Goal: Task Accomplishment & Management: Complete application form

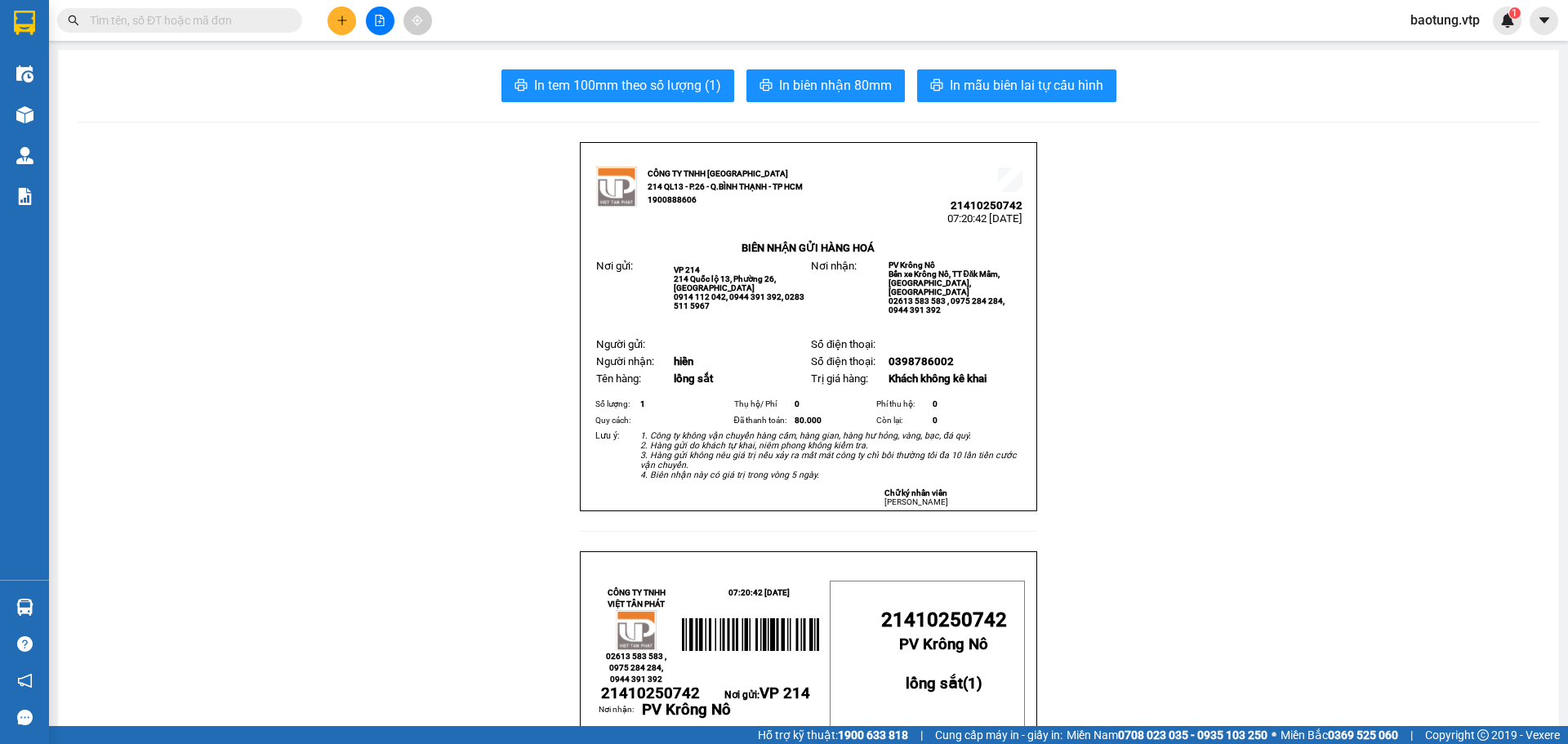
click at [1512, 25] on img at bounding box center [1508, 20] width 15 height 15
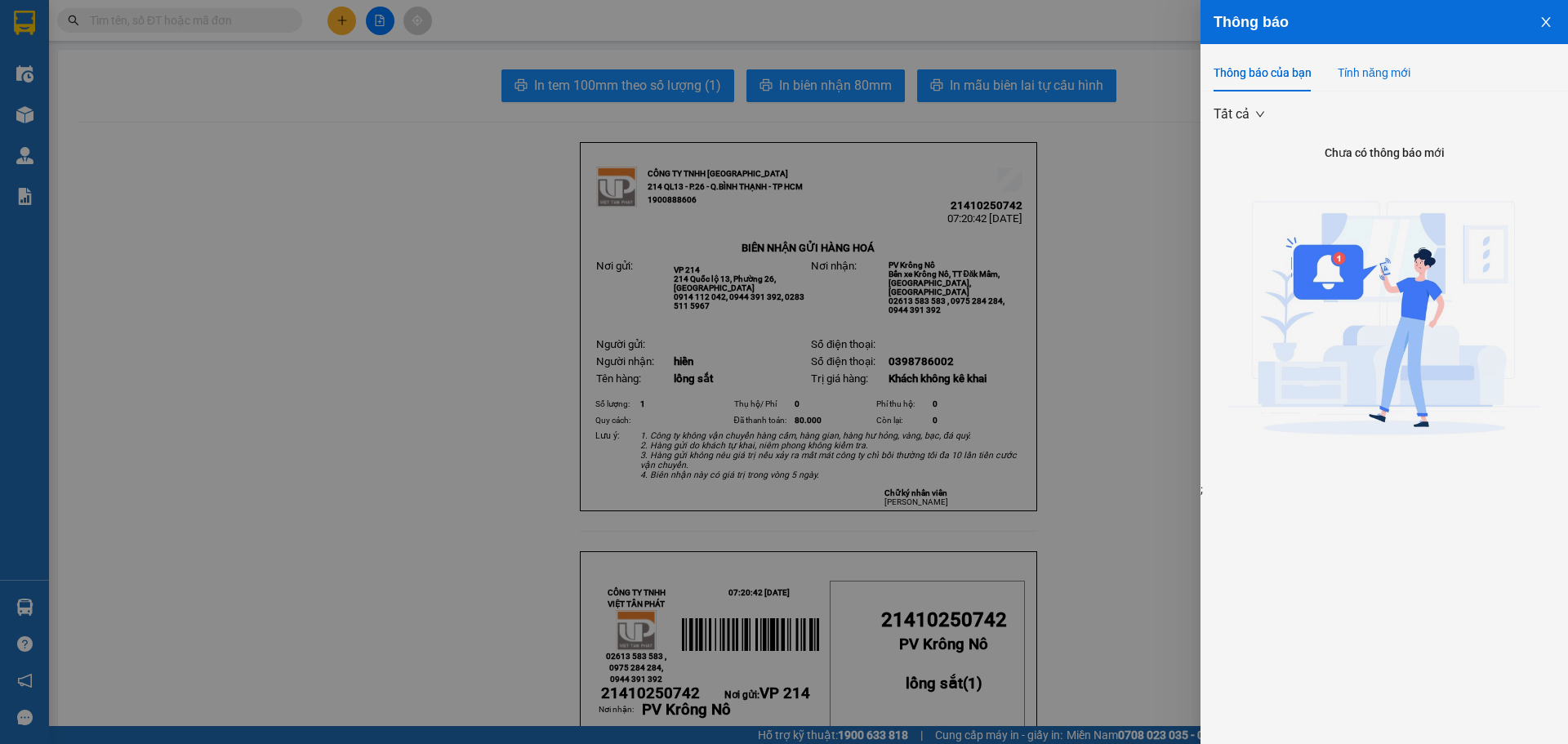
click at [1365, 73] on div "Tính năng mới" at bounding box center [1374, 73] width 73 height 18
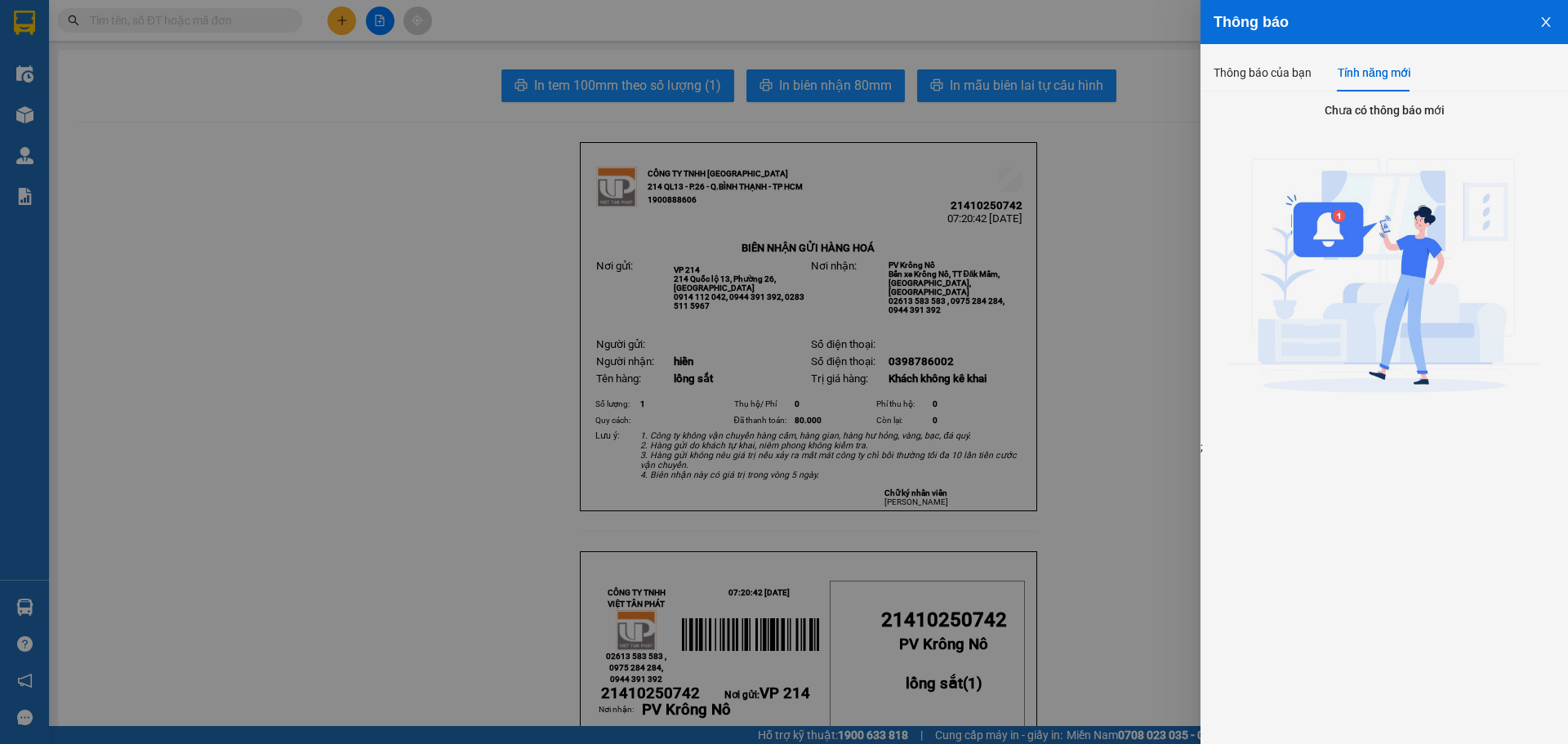
click at [1551, 28] on button "Close" at bounding box center [1546, 20] width 44 height 42
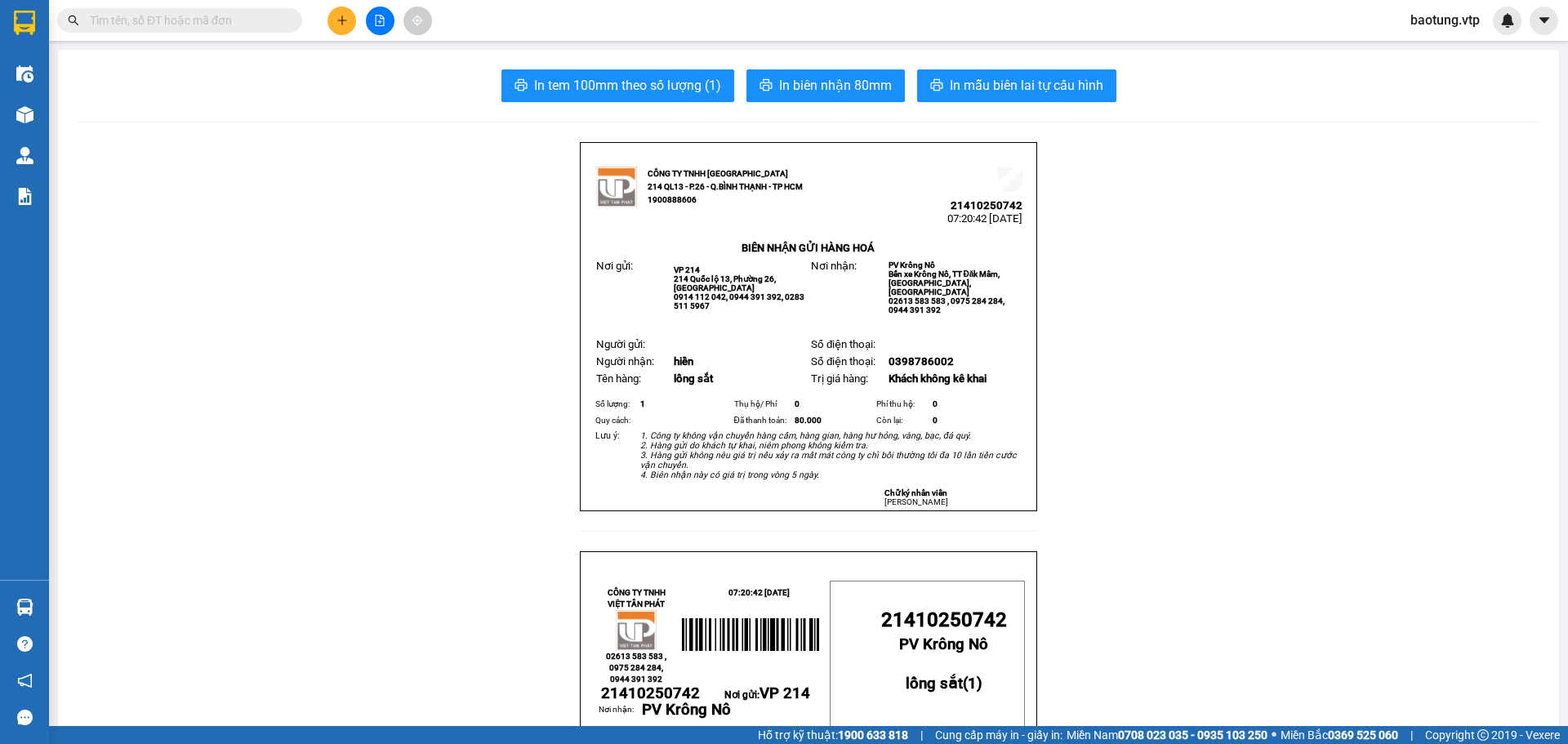
click at [1442, 12] on span "baotung.vtp" at bounding box center [1444, 20] width 95 height 20
click at [1434, 44] on span "Đăng xuất" at bounding box center [1454, 51] width 68 height 18
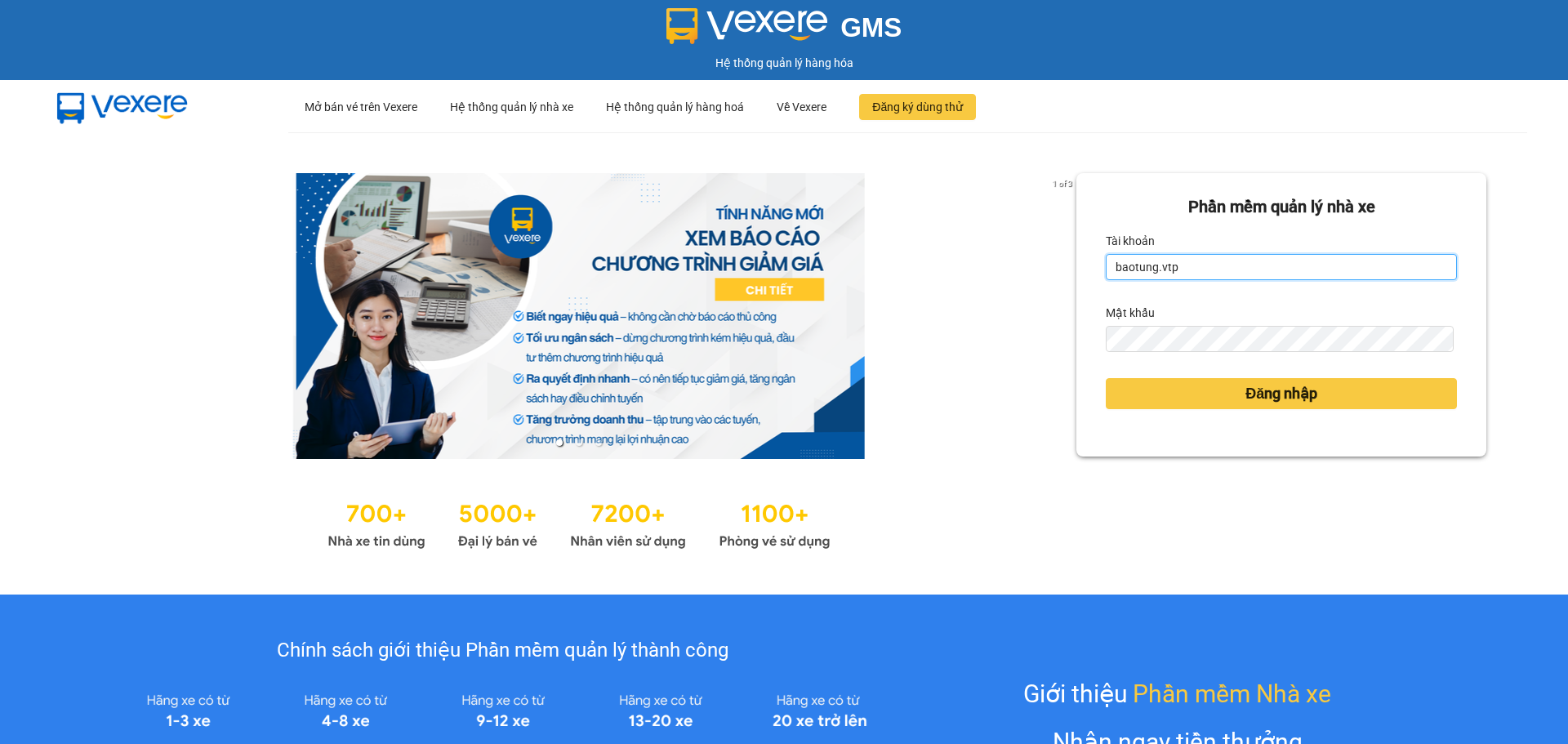
click at [1231, 264] on input "baotung.vtp" at bounding box center [1281, 267] width 351 height 26
type input "kienhoa.vtp"
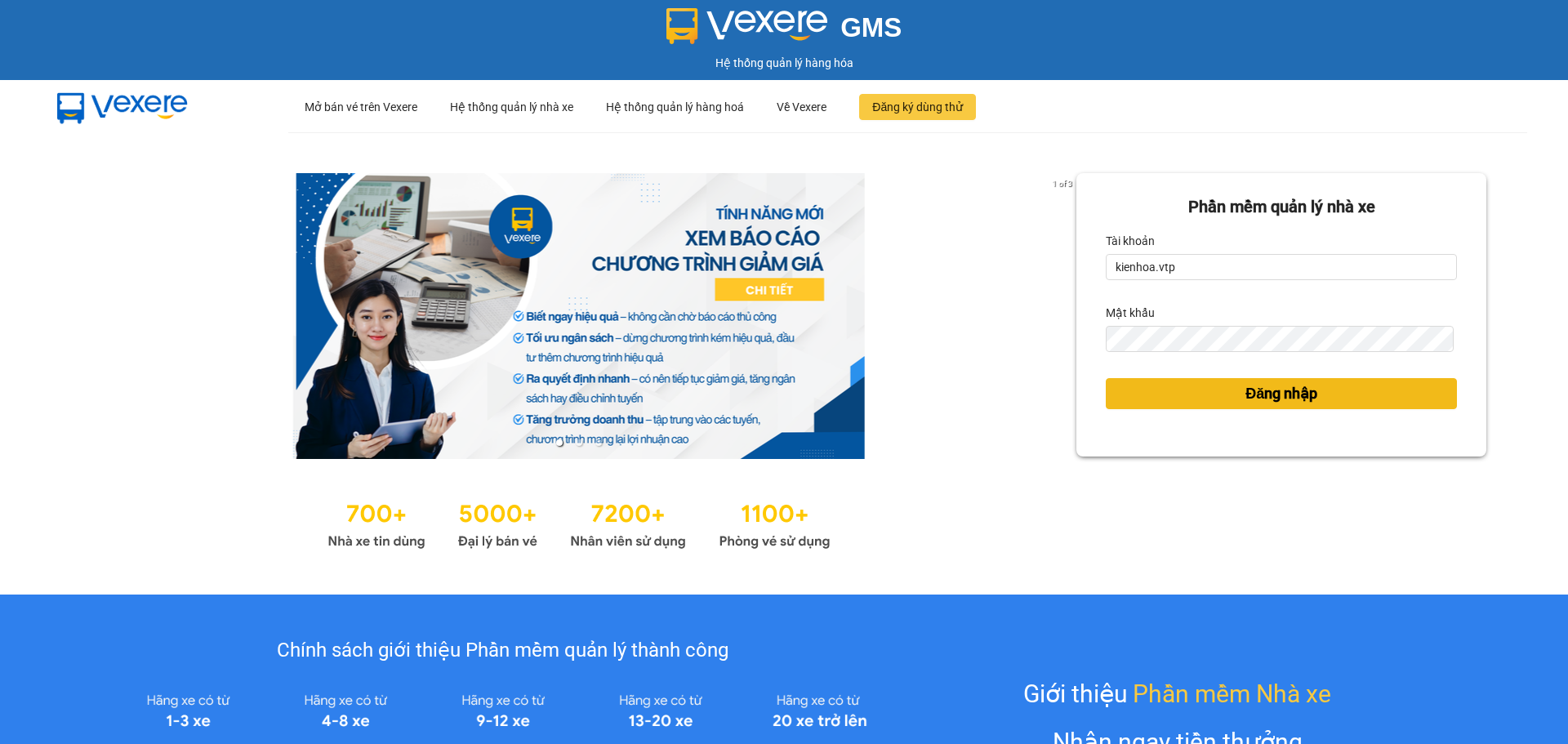
click at [1218, 392] on button "Đăng nhập" at bounding box center [1281, 393] width 351 height 31
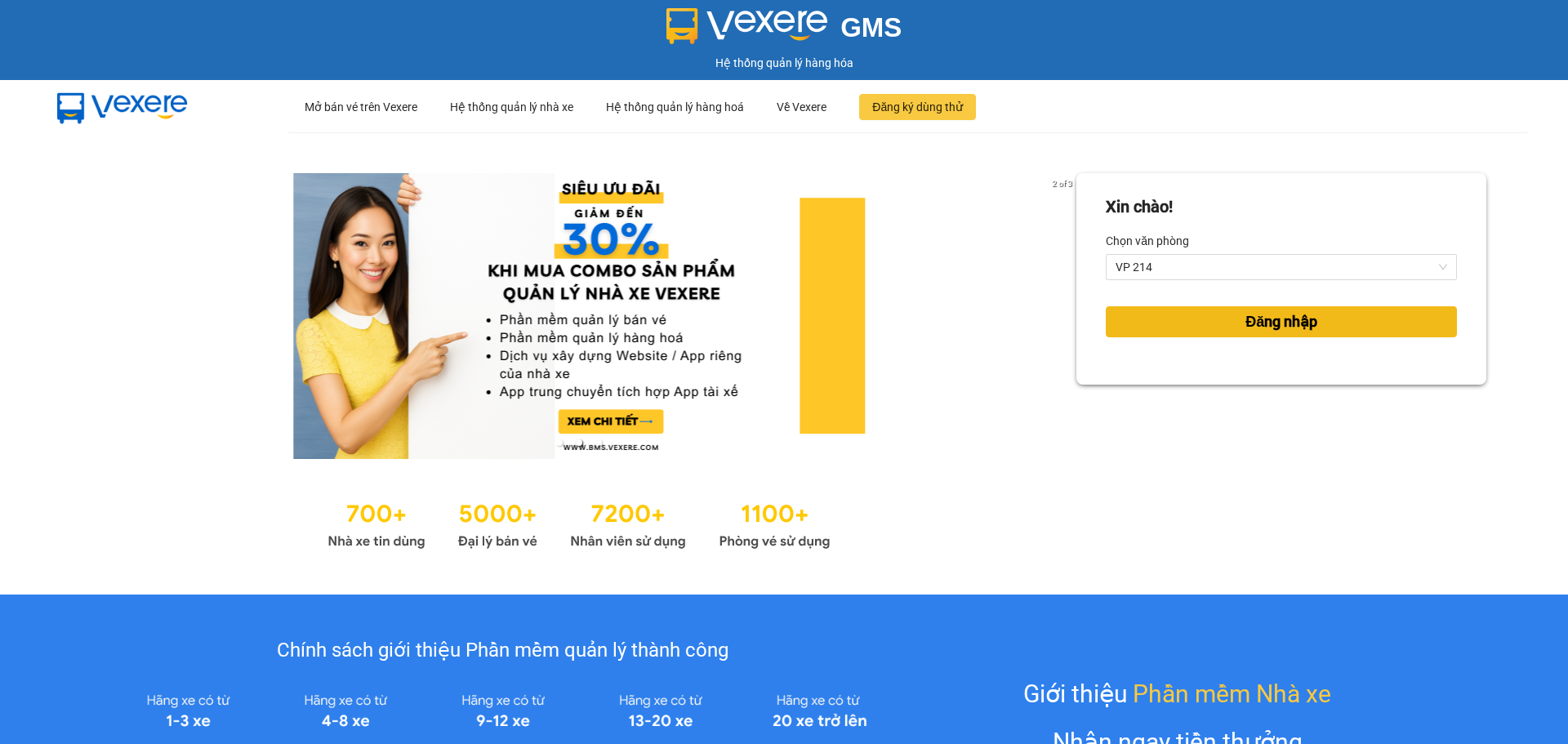
click at [1179, 319] on button "Đăng nhập" at bounding box center [1281, 321] width 351 height 31
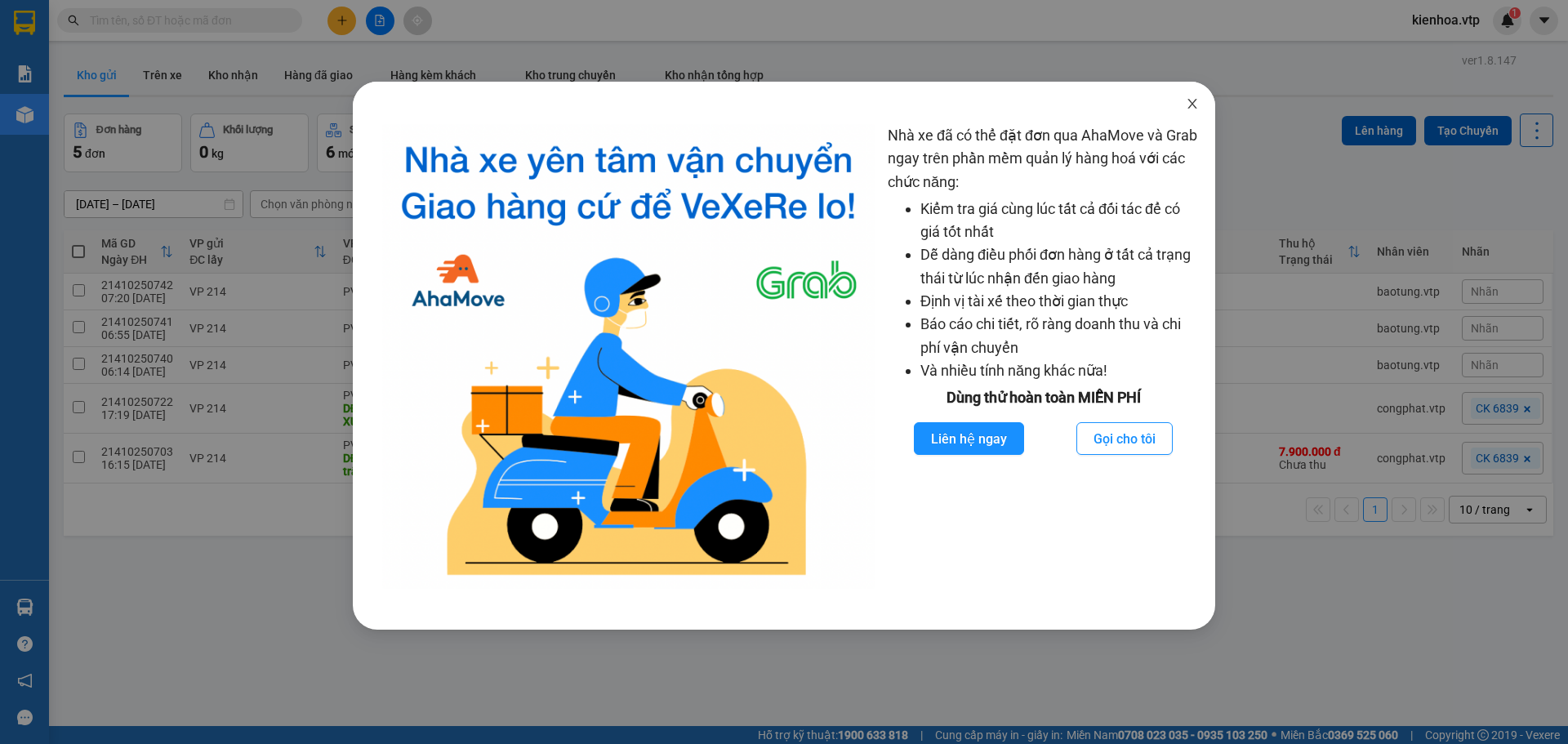
click at [1191, 113] on span "Close" at bounding box center [1192, 104] width 45 height 45
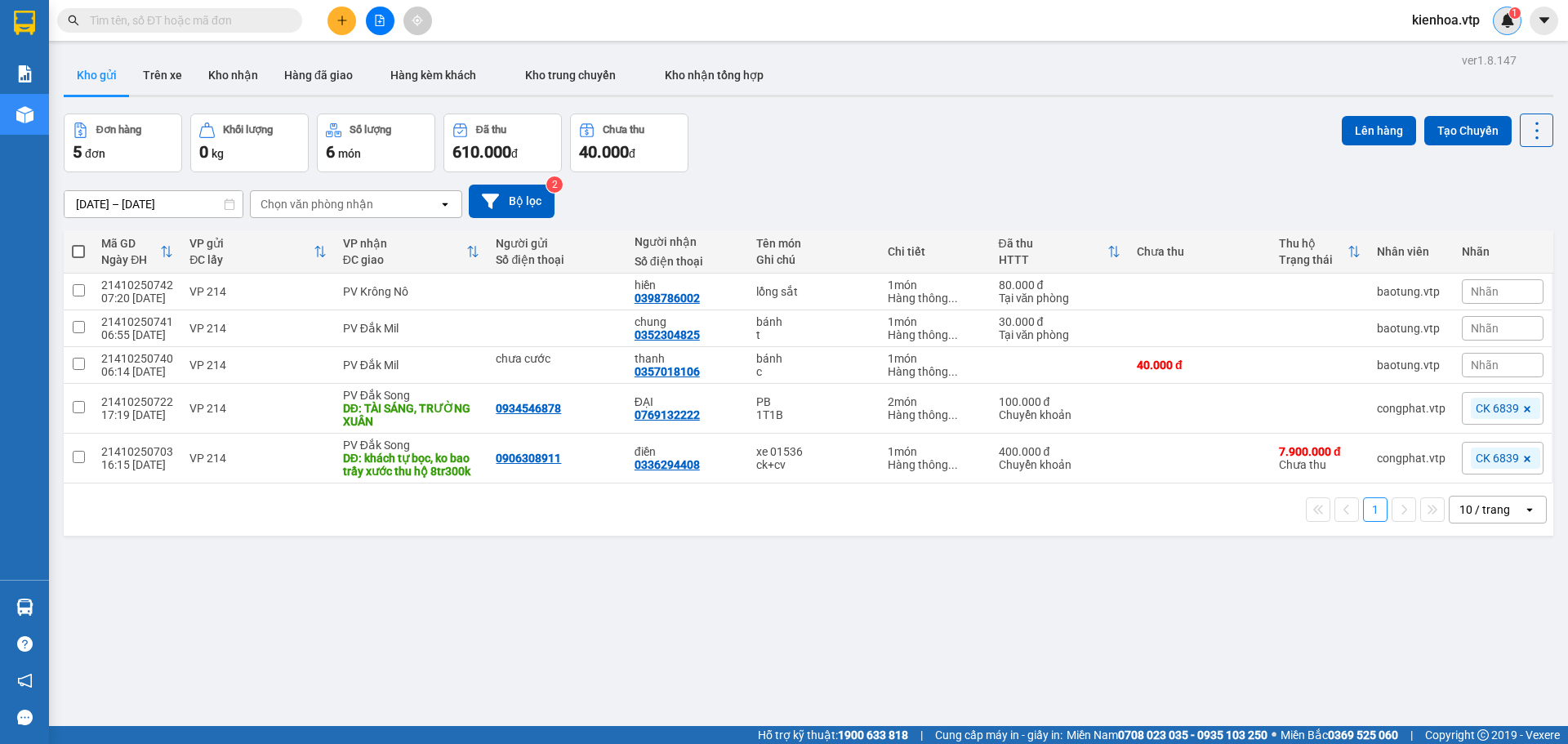
click at [1515, 17] on span "1" at bounding box center [1514, 12] width 5 height 12
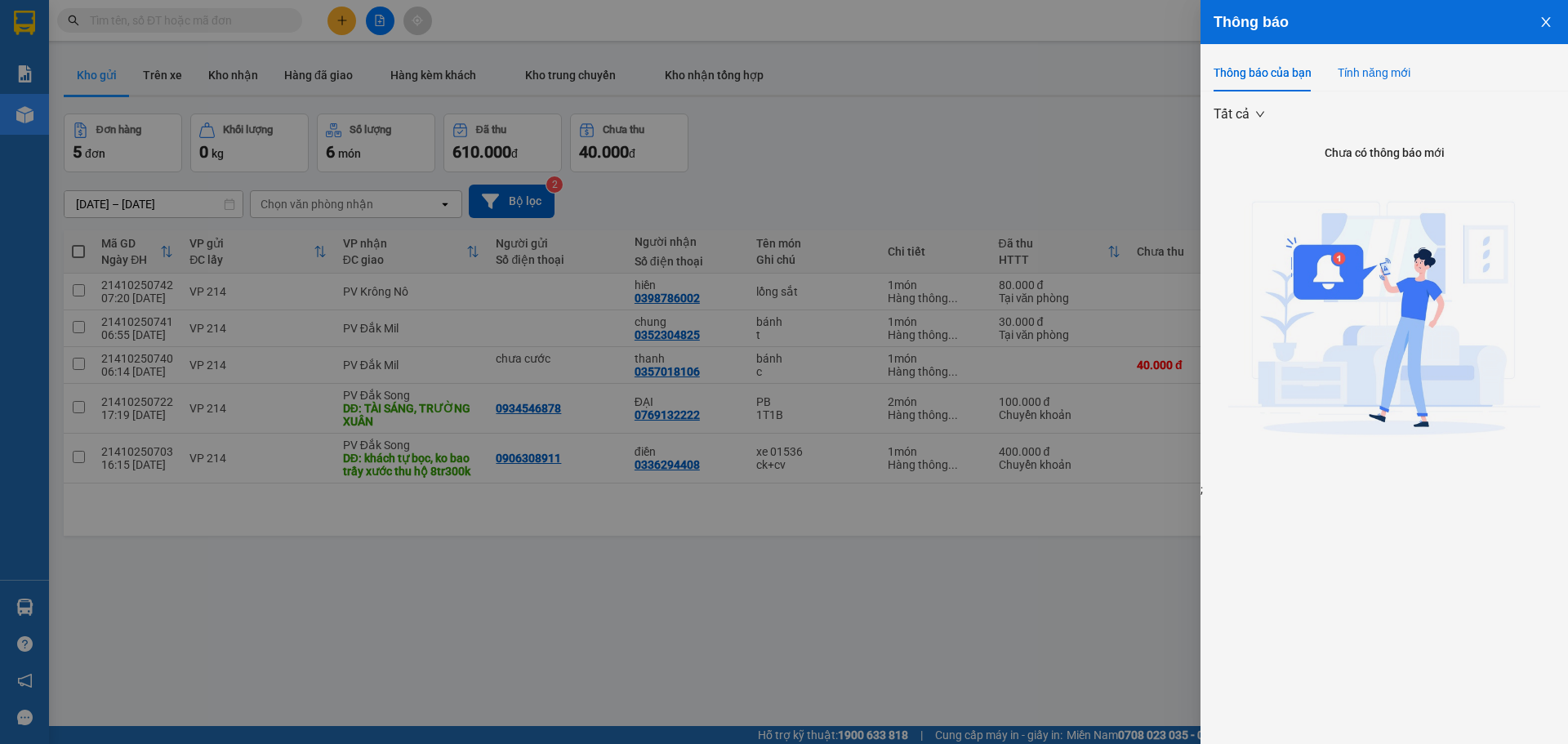
click at [1397, 68] on div "Tính năng mới" at bounding box center [1374, 73] width 73 height 18
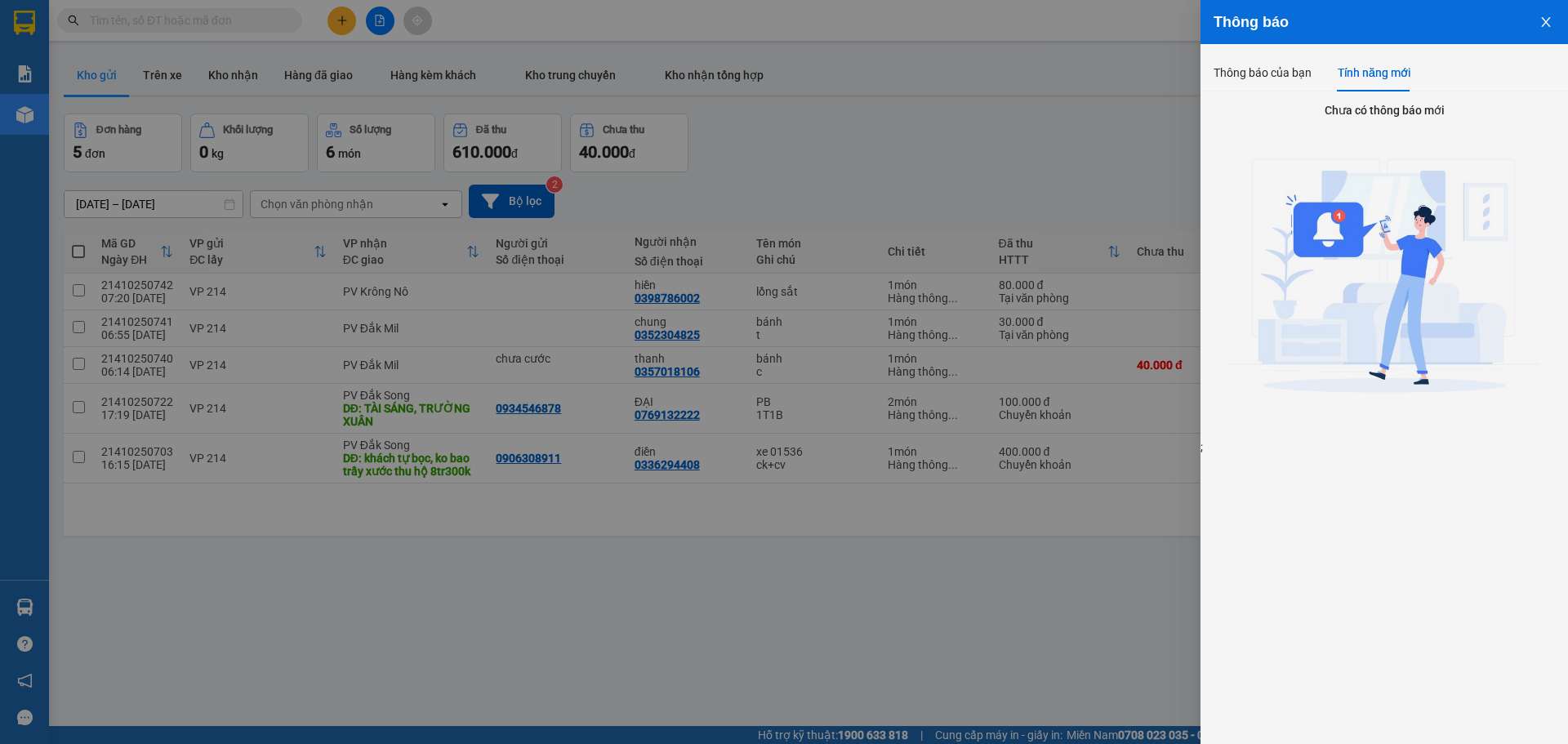
click at [1559, 20] on button "Close" at bounding box center [1546, 20] width 44 height 42
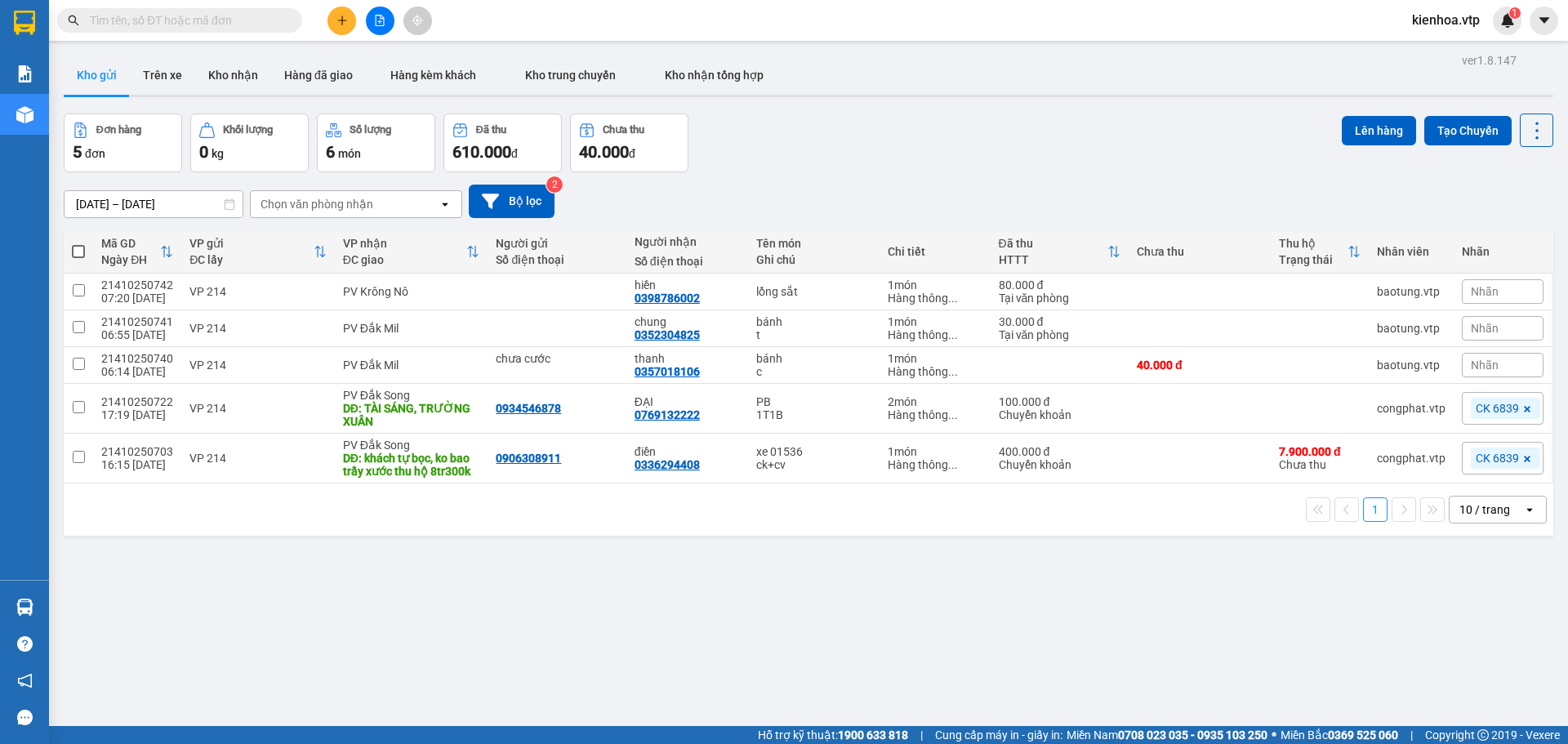
click at [1023, 73] on div "Kho gửi Trên xe Kho nhận Hàng đã giao Hàng kèm khách Kho trung chuyển Kho nhận …" at bounding box center [808, 77] width 1490 height 44
click at [324, 24] on div at bounding box center [380, 20] width 123 height 28
click at [341, 25] on icon "plus" at bounding box center [342, 20] width 12 height 12
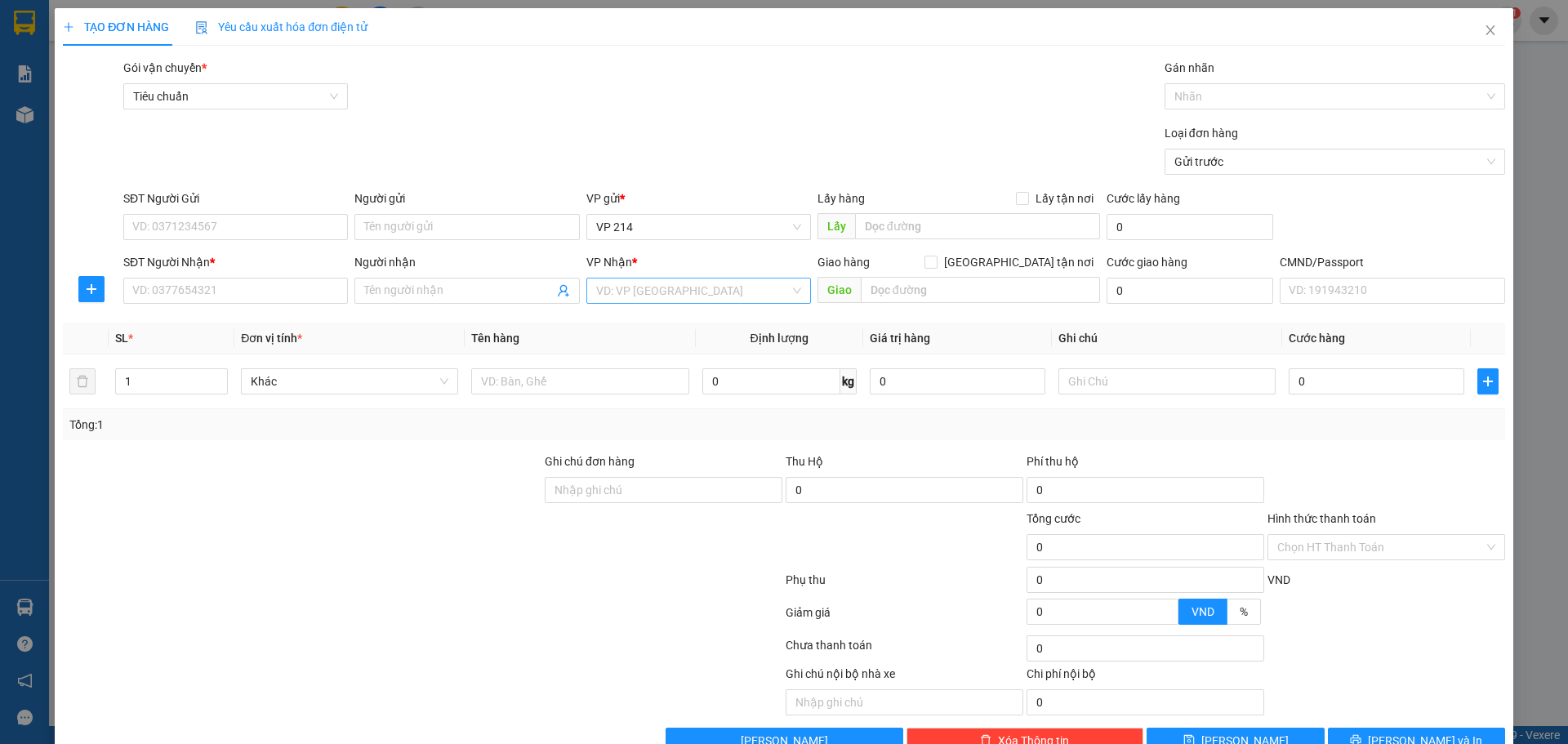
click at [681, 297] on input "search" at bounding box center [693, 291] width 194 height 25
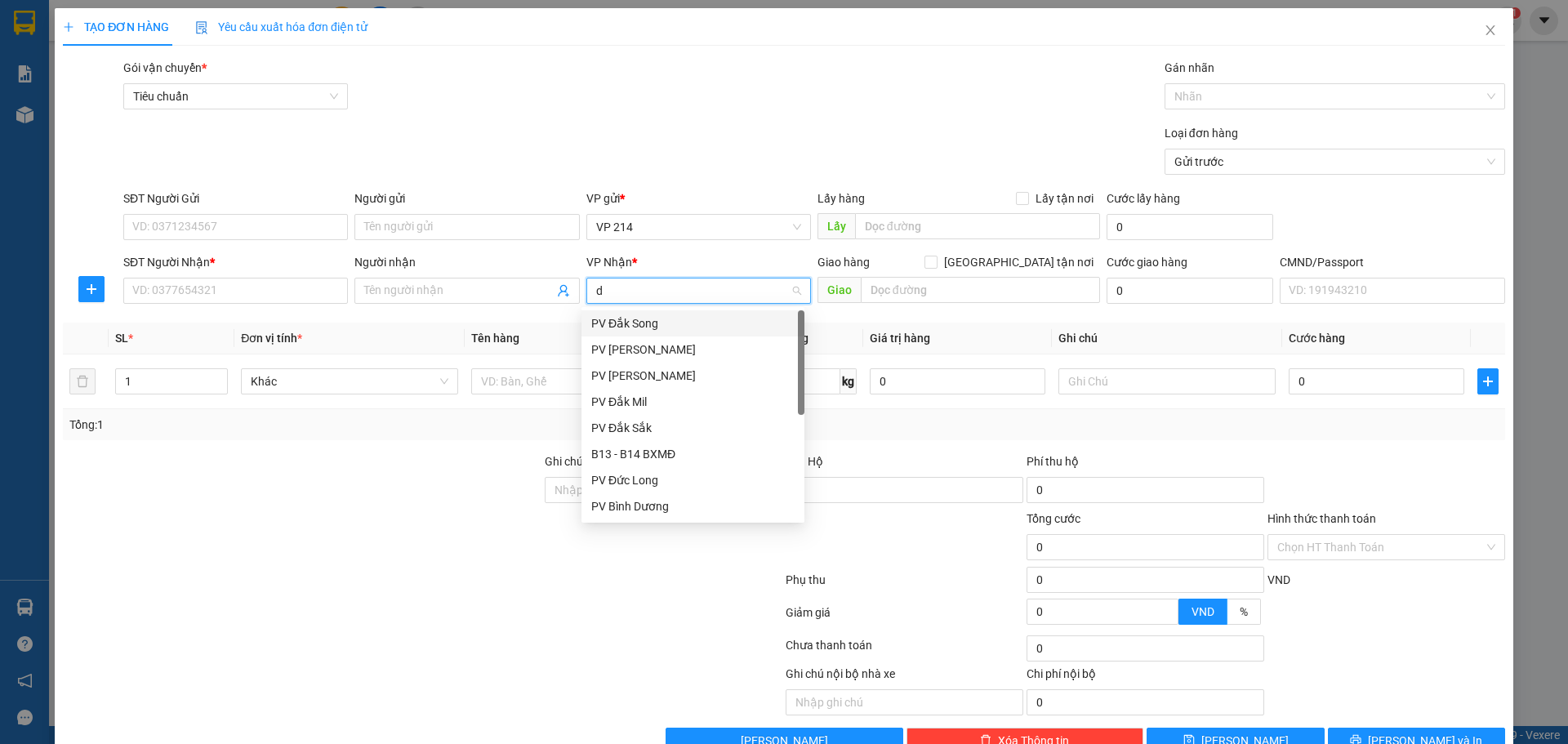
type input "dm"
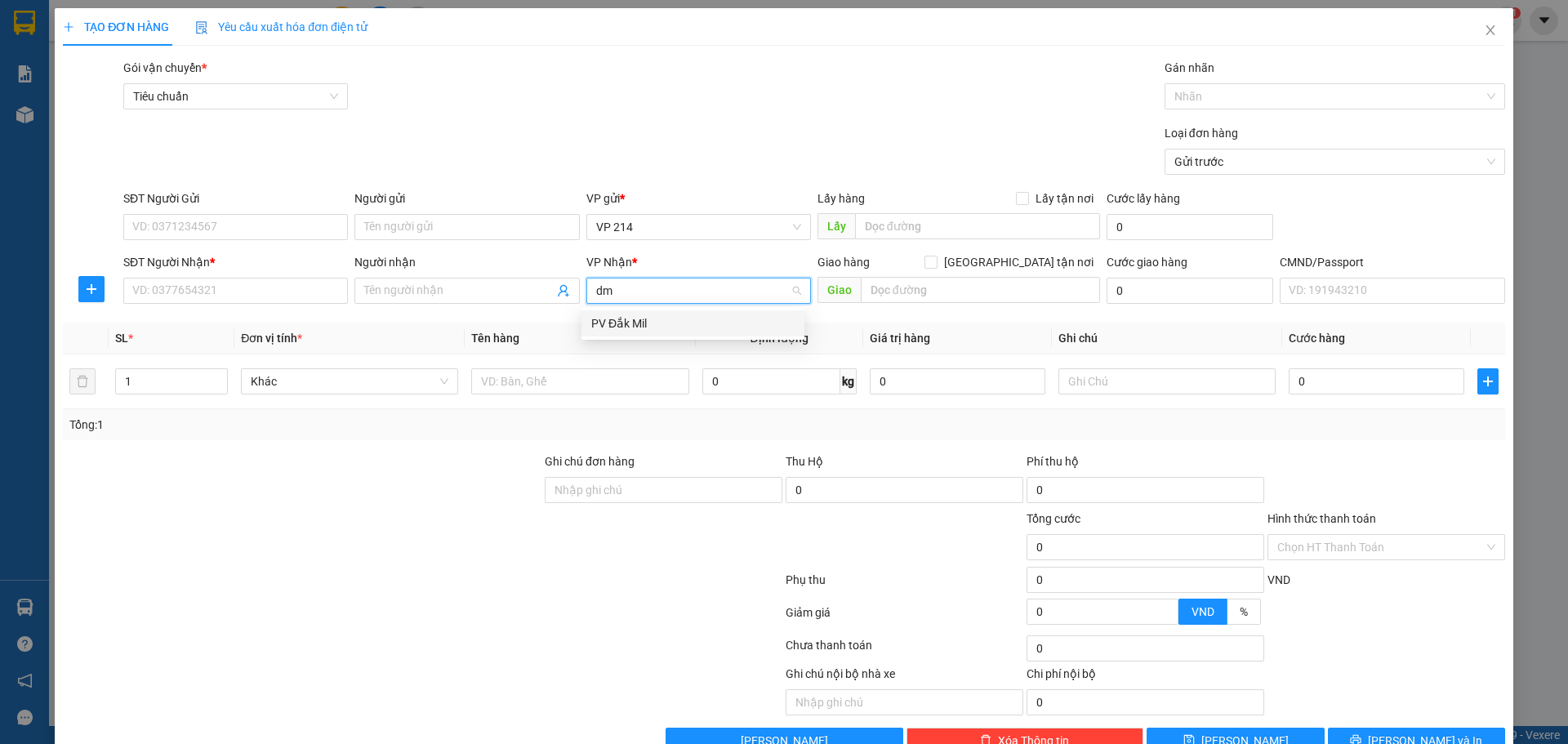
click at [642, 314] on div "PV Đắk Mil" at bounding box center [693, 323] width 204 height 18
click at [216, 295] on input "SĐT Người Nhận *" at bounding box center [236, 290] width 224 height 26
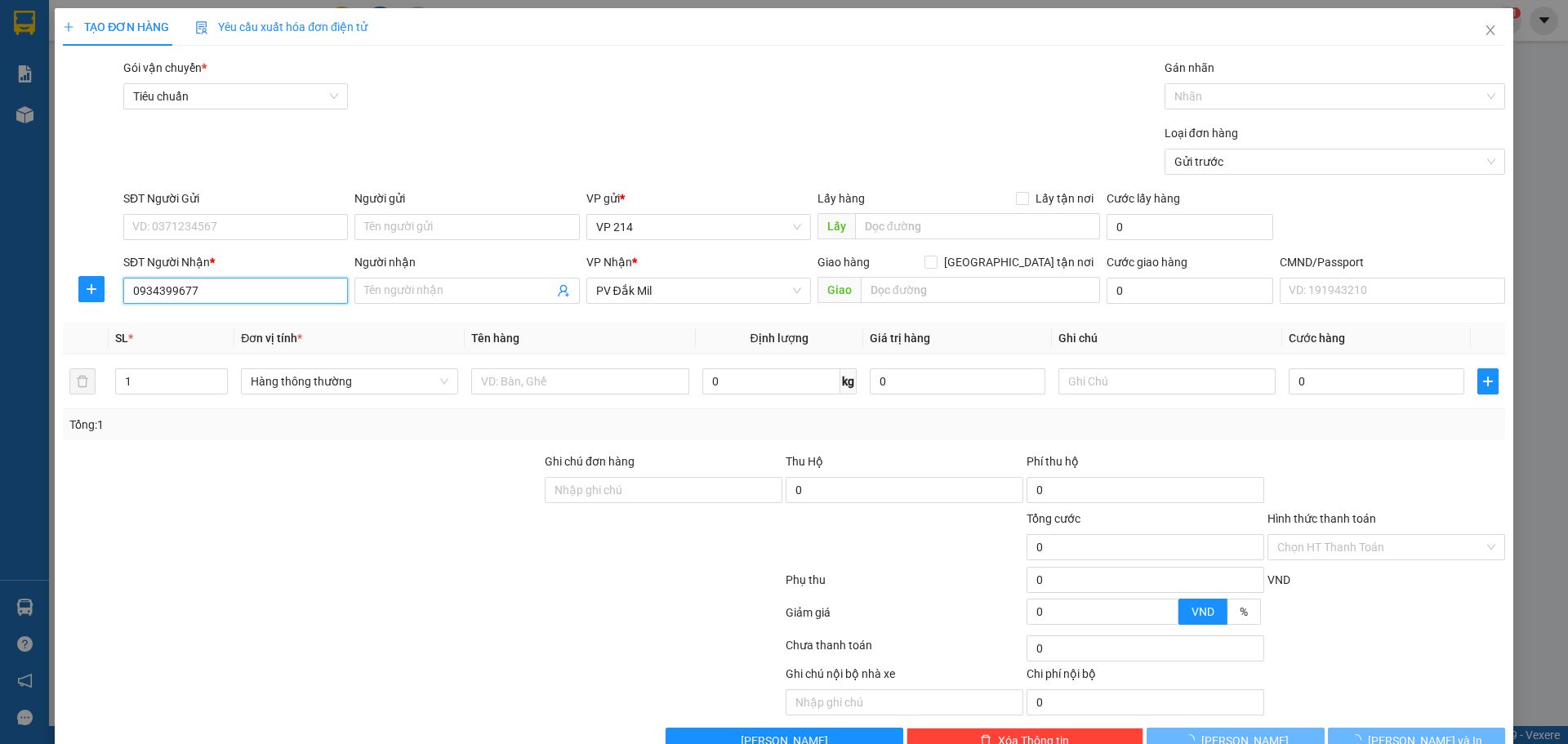
type input "0934399677"
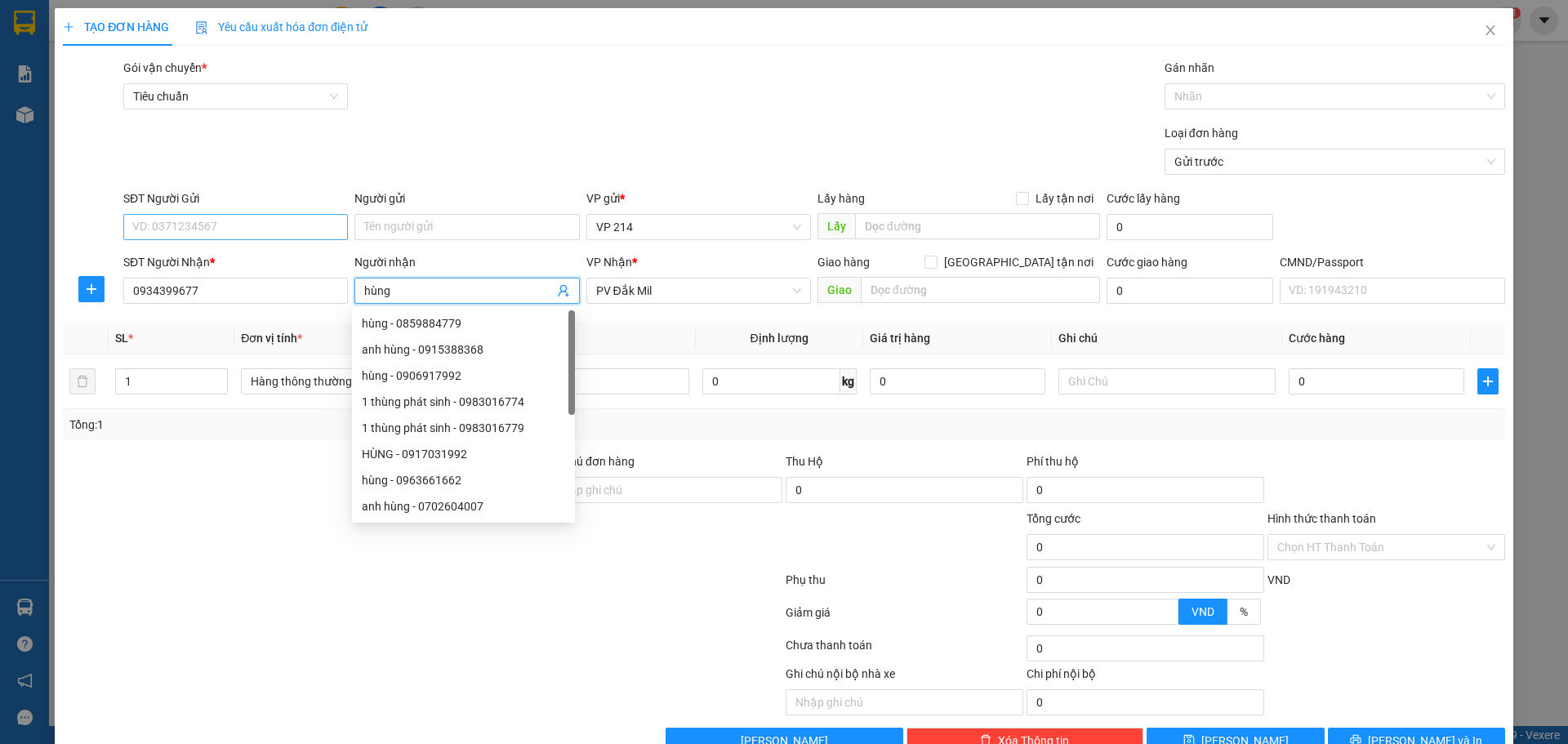
type input "hùng"
click at [233, 225] on input "SĐT Người Gửi" at bounding box center [236, 227] width 224 height 26
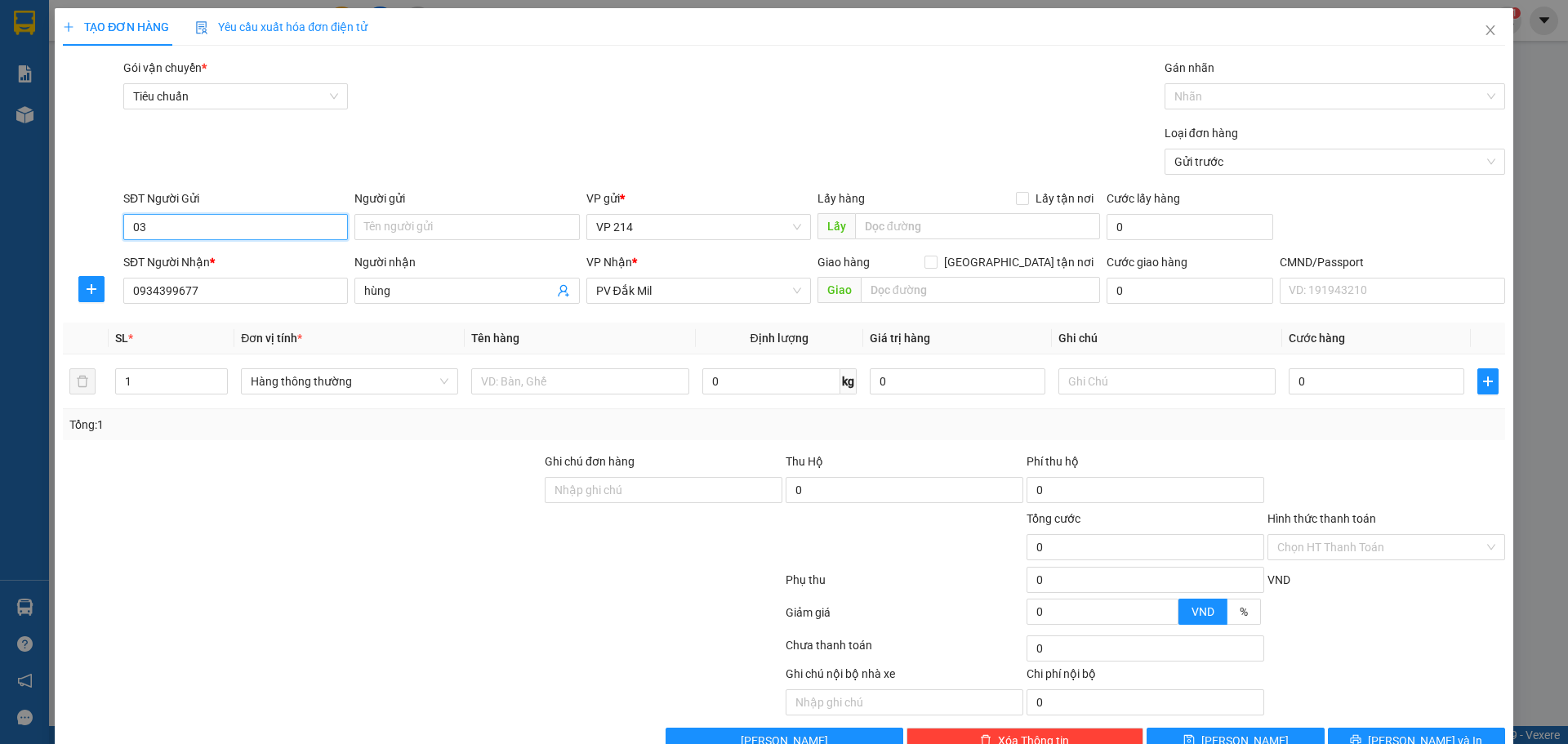
type input "0"
type input "0359990206"
click at [192, 267] on div "0359990206 - a khương" at bounding box center [234, 260] width 204 height 18
type input "a khương"
type input "0359990206"
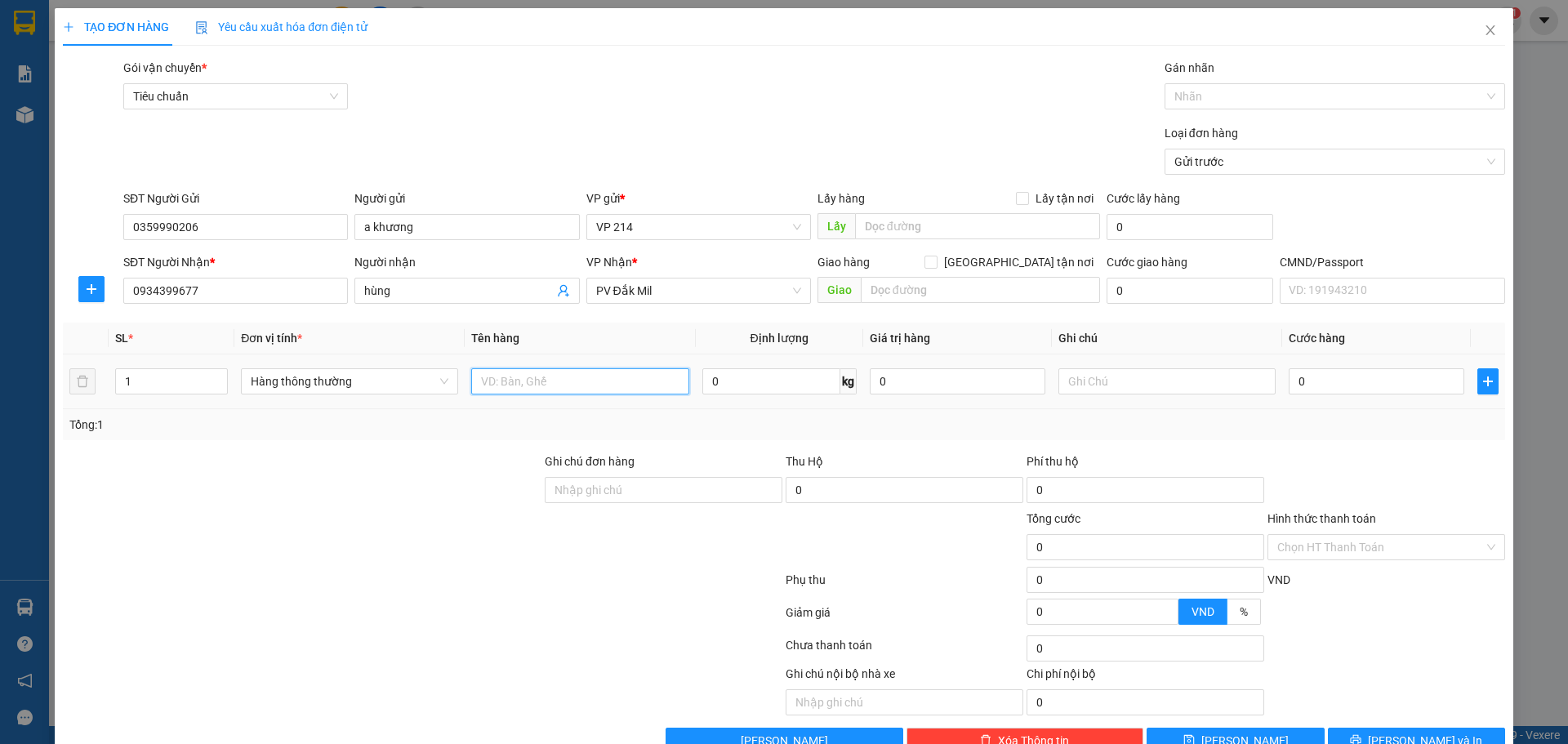
click at [541, 371] on input "text" at bounding box center [580, 381] width 217 height 26
type input "gt"
click at [1171, 366] on div at bounding box center [1167, 381] width 217 height 33
click at [1162, 370] on input "text" at bounding box center [1167, 381] width 217 height 26
type input "bì xanh lá"
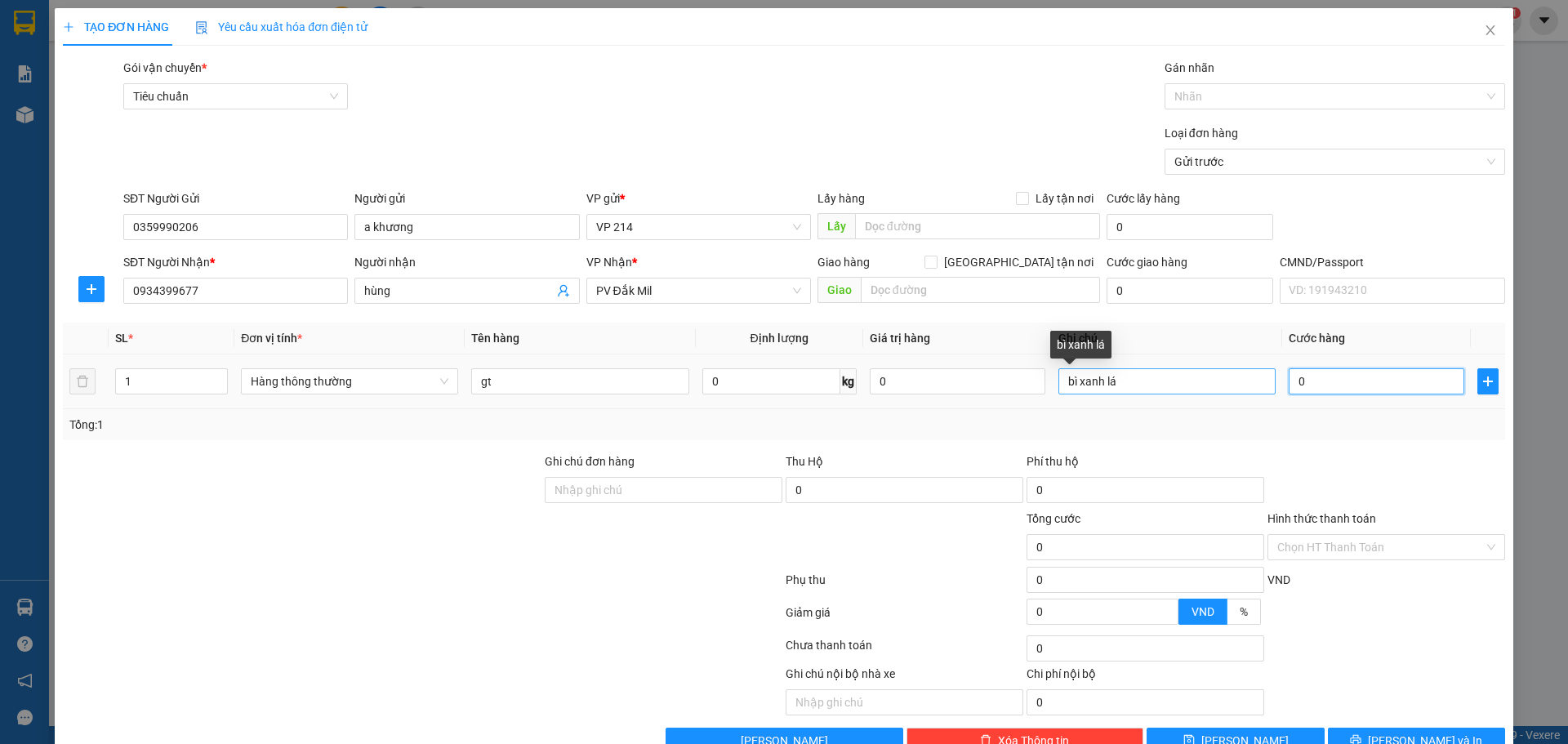
type input "3"
type input "30"
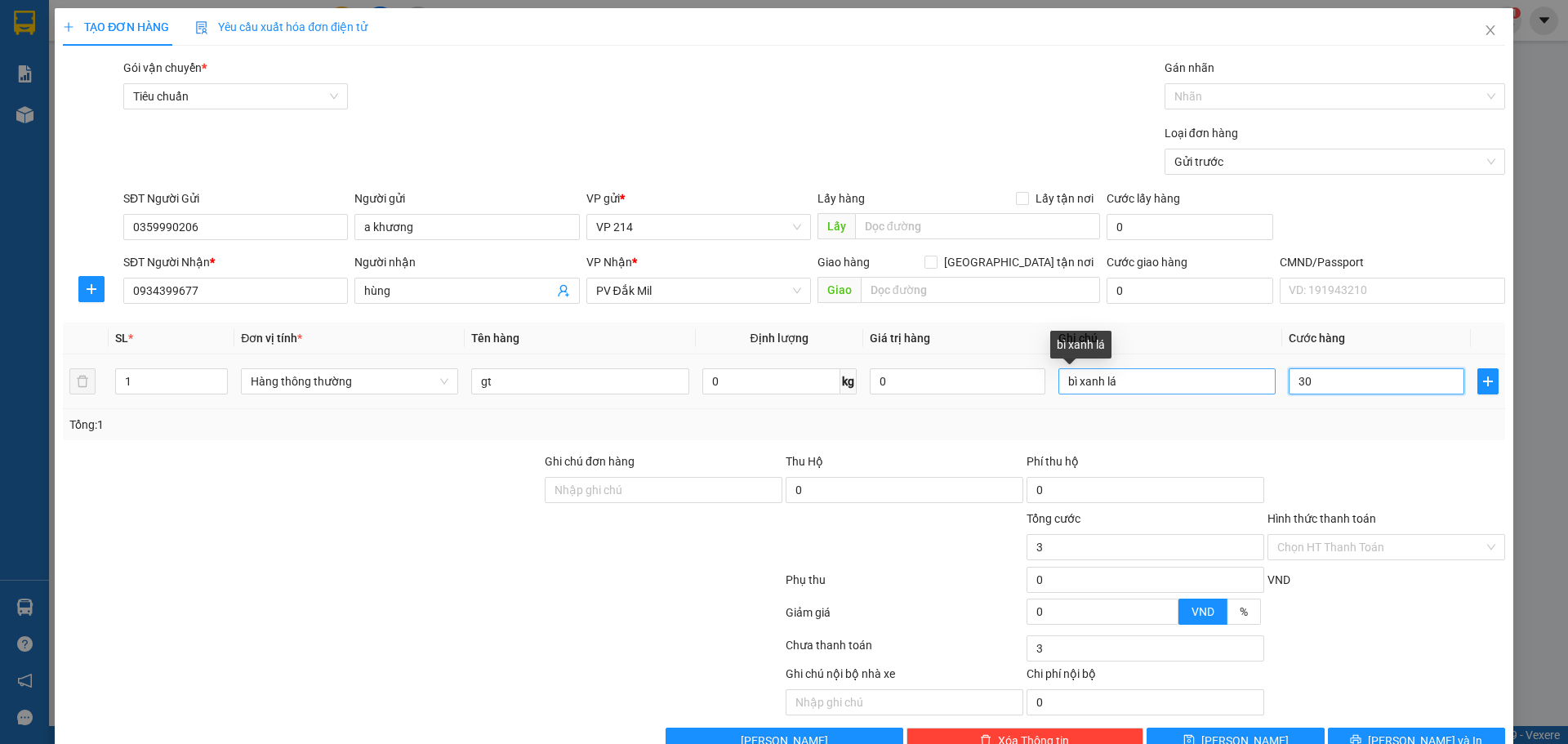
type input "30"
type input "300"
type input "3.000"
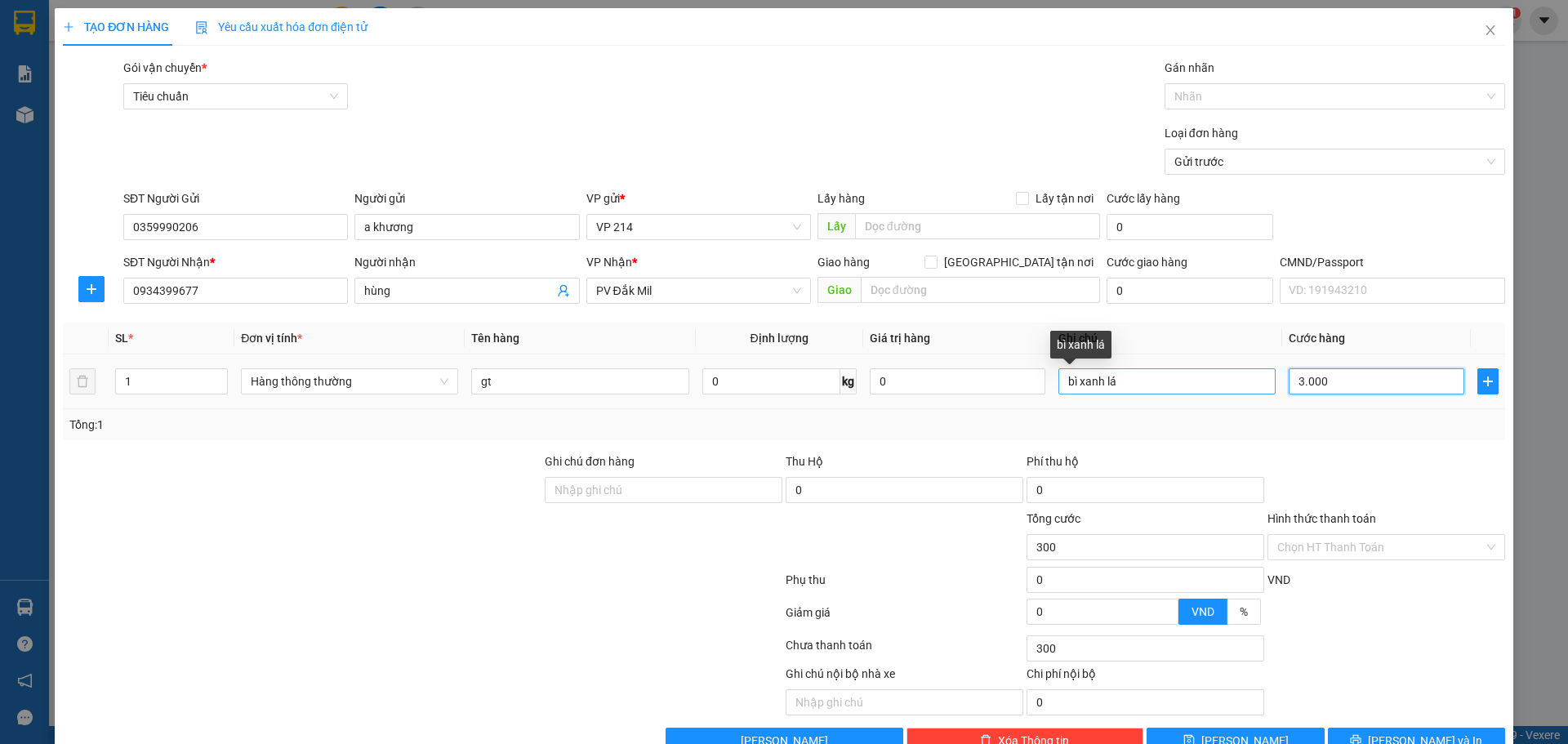
type input "3.000"
type input "30.000"
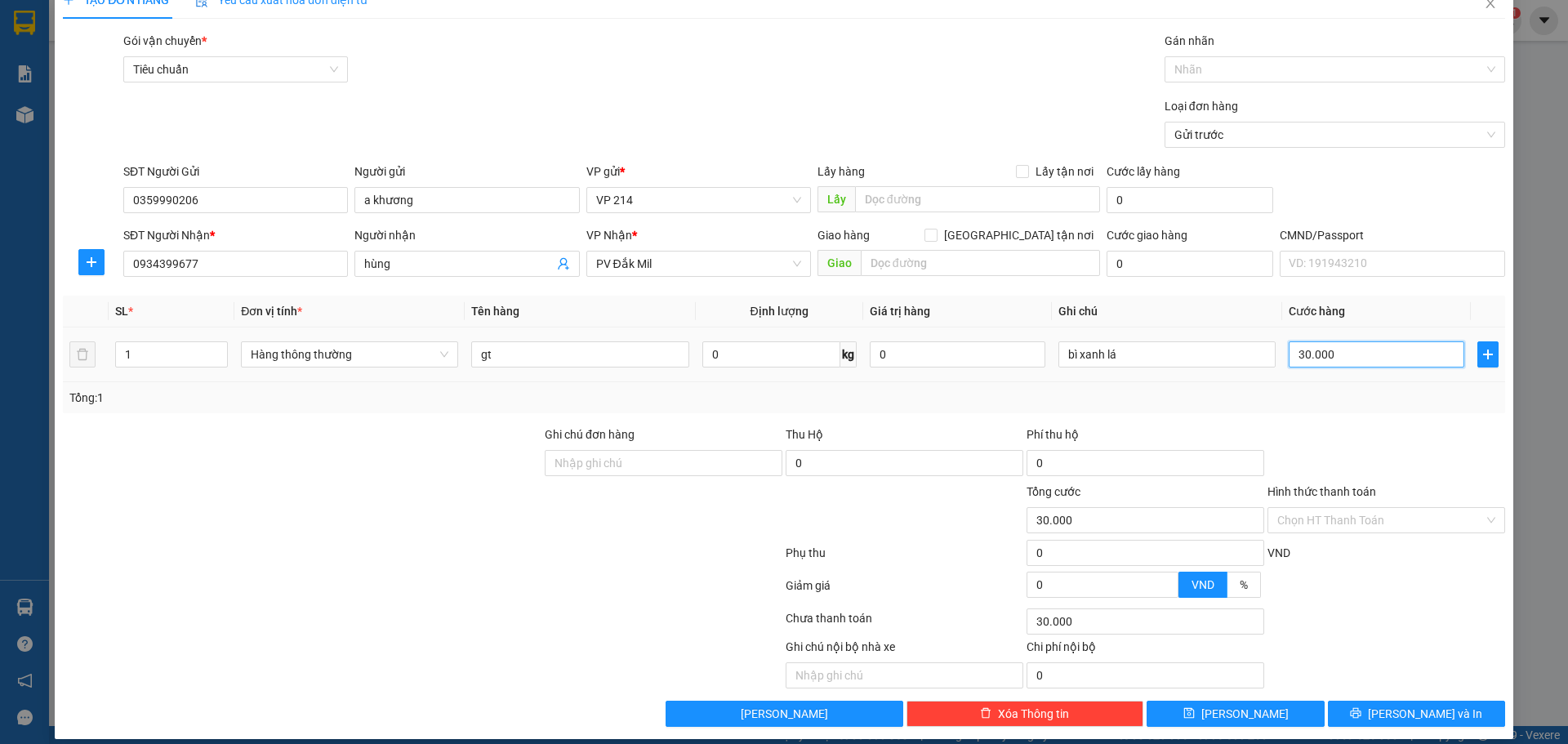
scroll to position [42, 0]
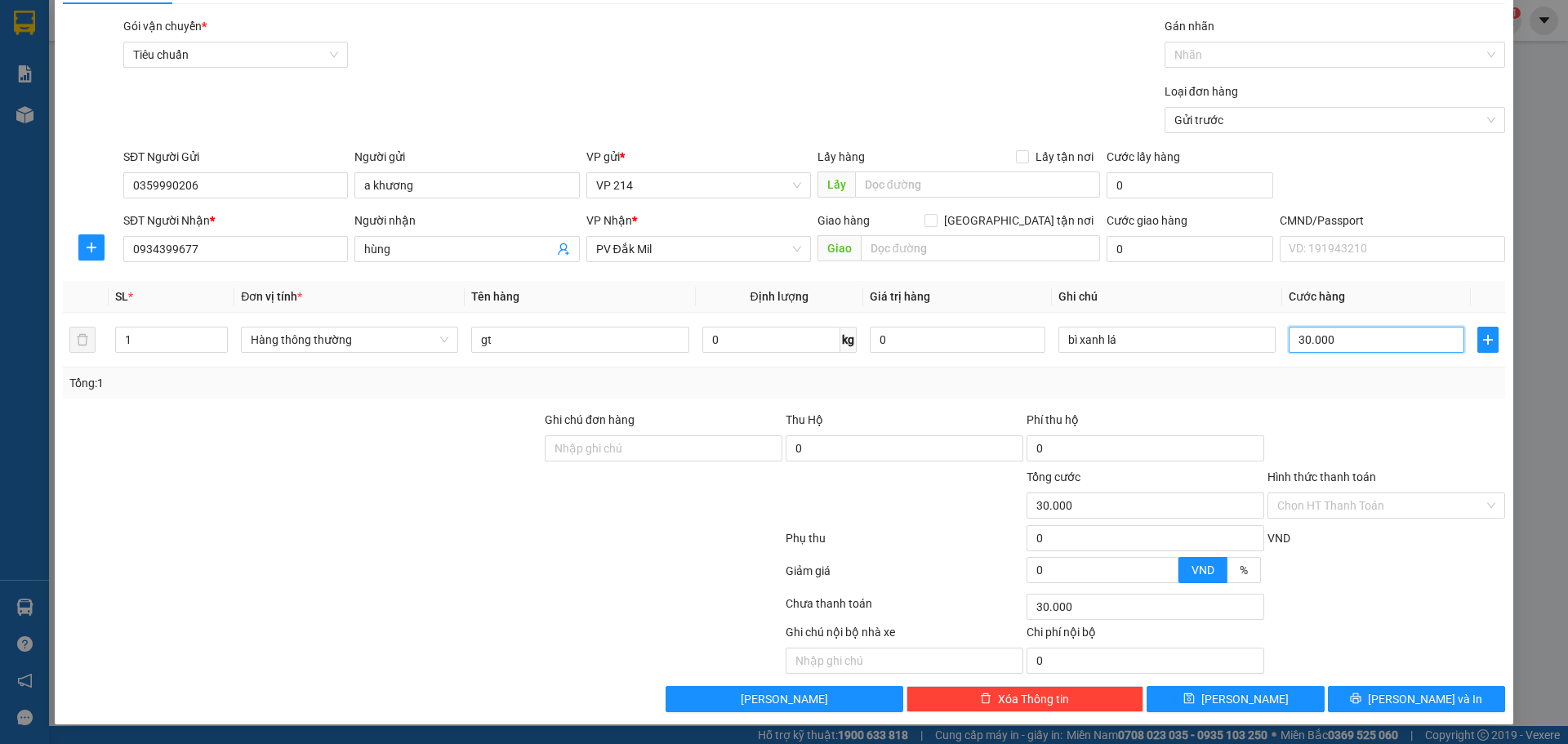
type input "30.000"
click at [1411, 430] on div at bounding box center [1386, 440] width 241 height 57
click at [1369, 521] on div "Hình thức thanh toán Chọn HT Thanh Toán" at bounding box center [1386, 497] width 237 height 57
click at [1371, 511] on input "Hình thức thanh toán" at bounding box center [1380, 506] width 206 height 25
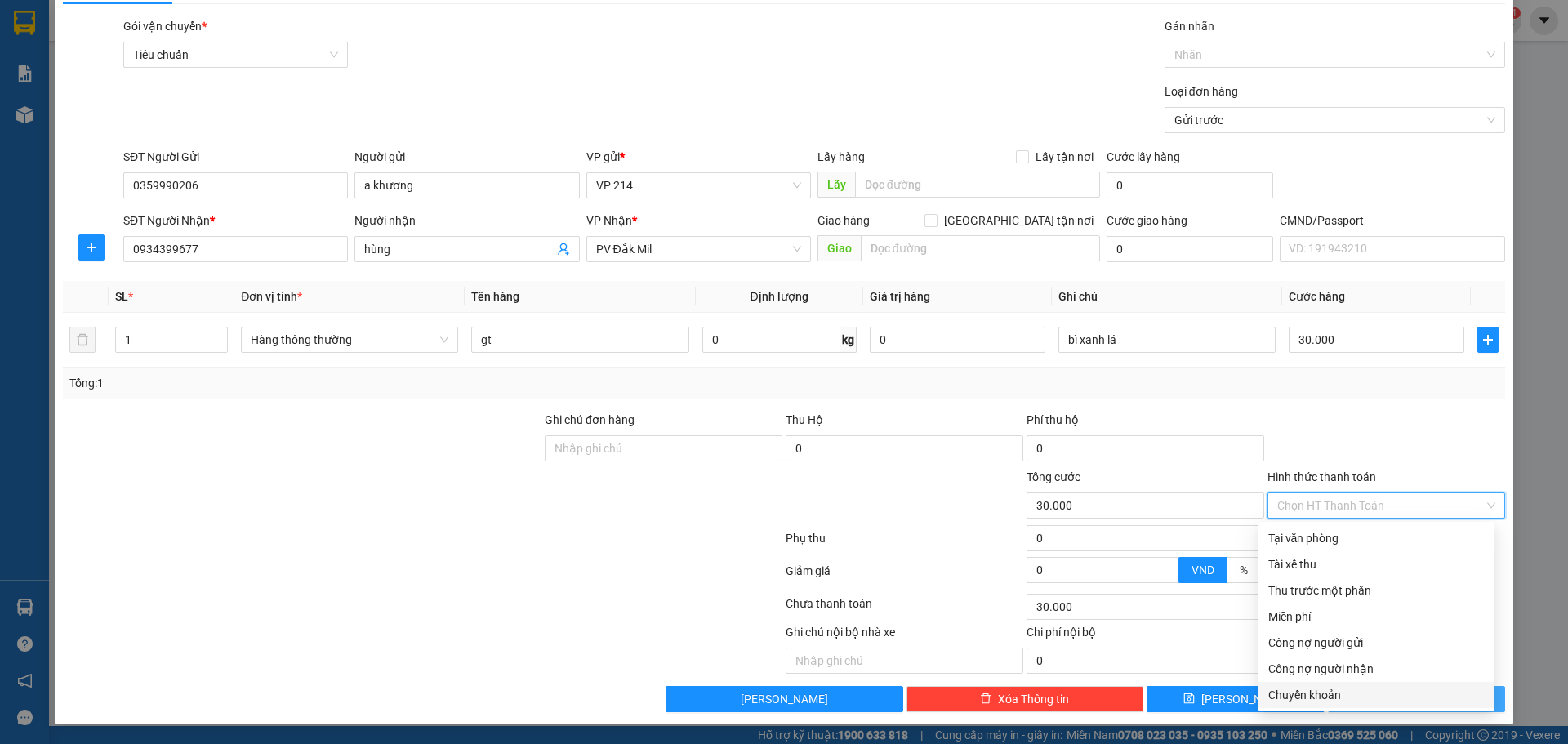
click at [1329, 693] on div "Chuyển khoản" at bounding box center [1376, 695] width 216 height 18
type input "0"
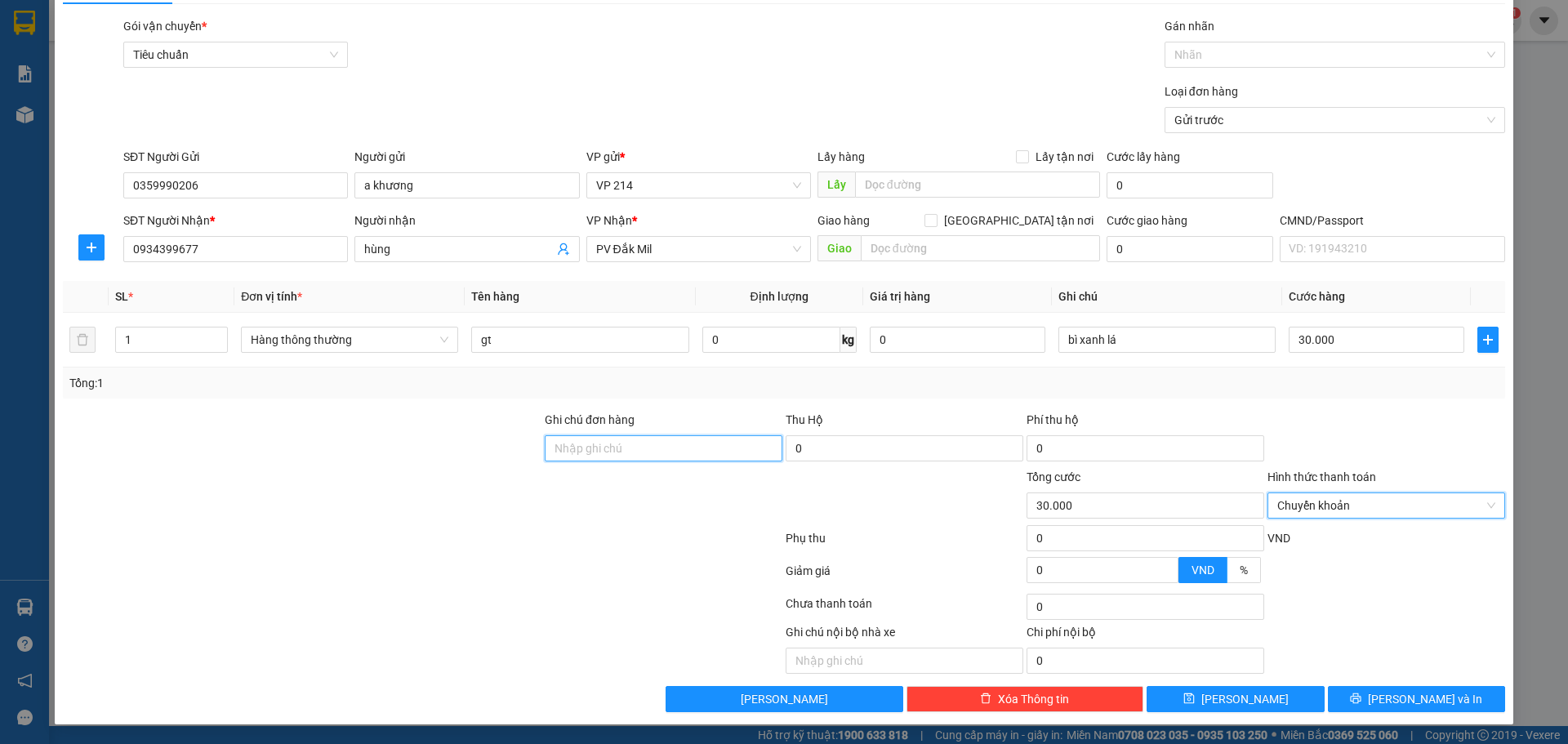
click at [674, 450] on input "Ghi chú đơn hàng" at bounding box center [663, 448] width 237 height 26
type input "ck6839 30k [DATE] 8h10"
click at [1371, 689] on button "[PERSON_NAME] và In" at bounding box center [1416, 699] width 177 height 26
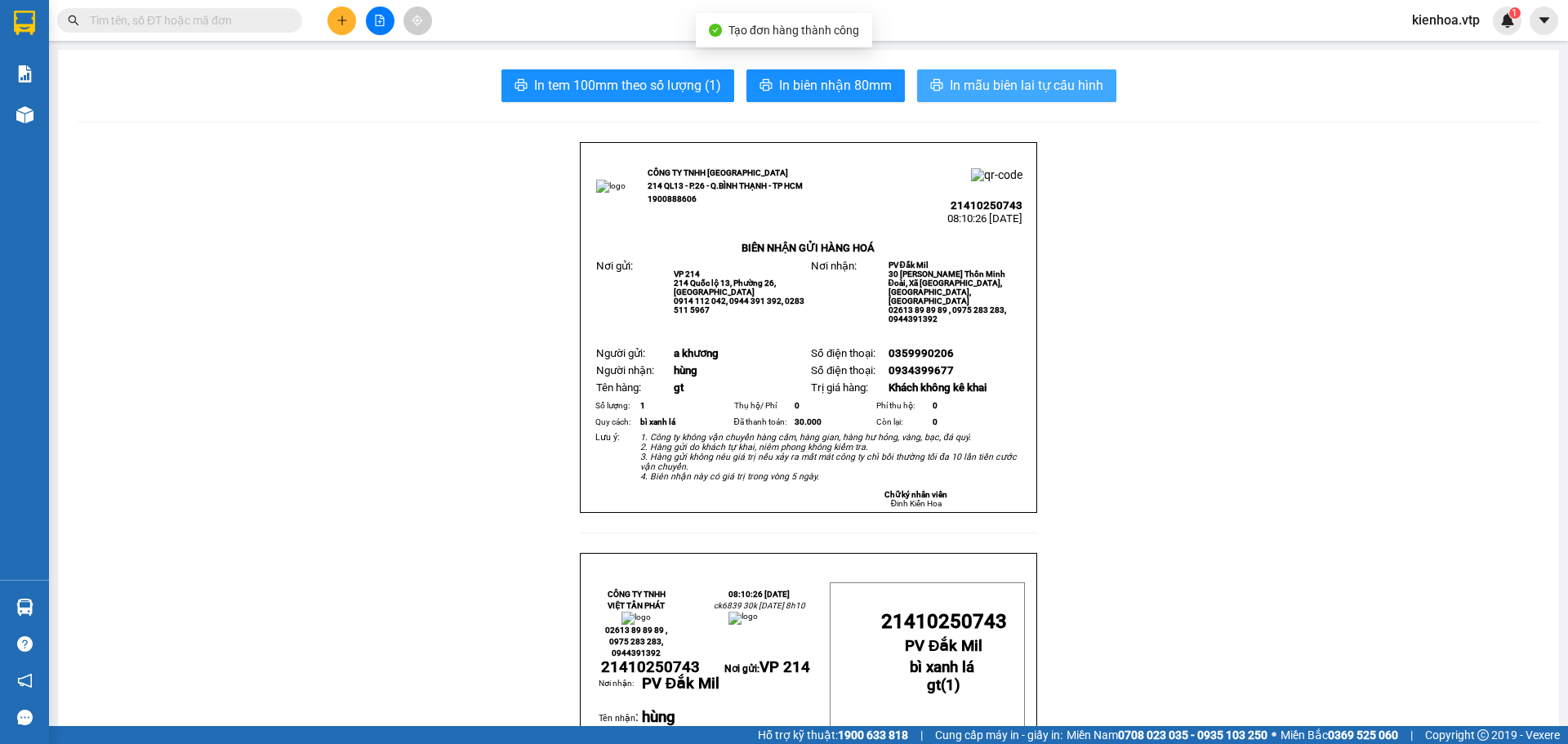
click at [970, 94] on span "In mẫu biên lai tự cấu hình" at bounding box center [1026, 85] width 154 height 20
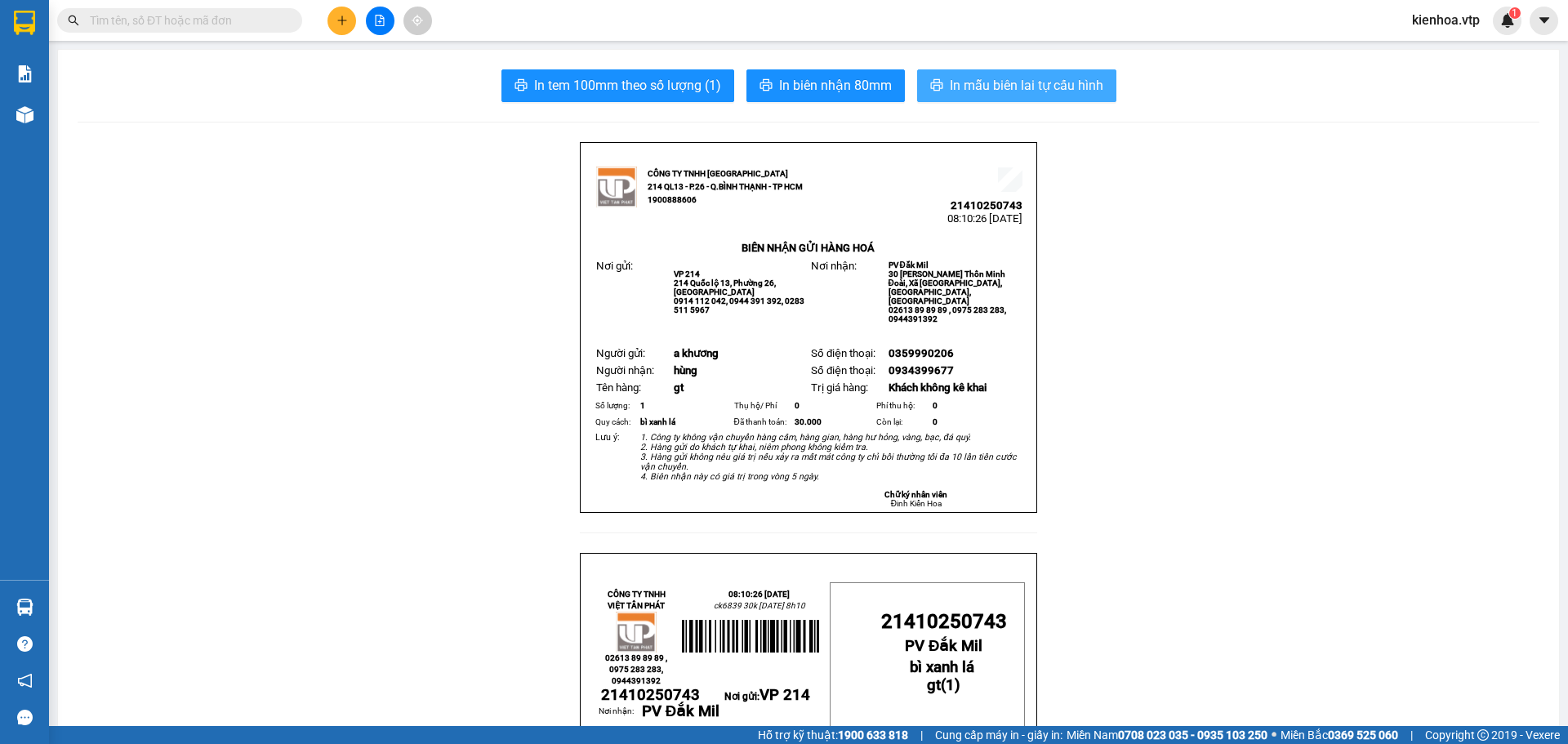
click at [972, 95] on span "In mẫu biên lai tự cấu hình" at bounding box center [1026, 85] width 154 height 20
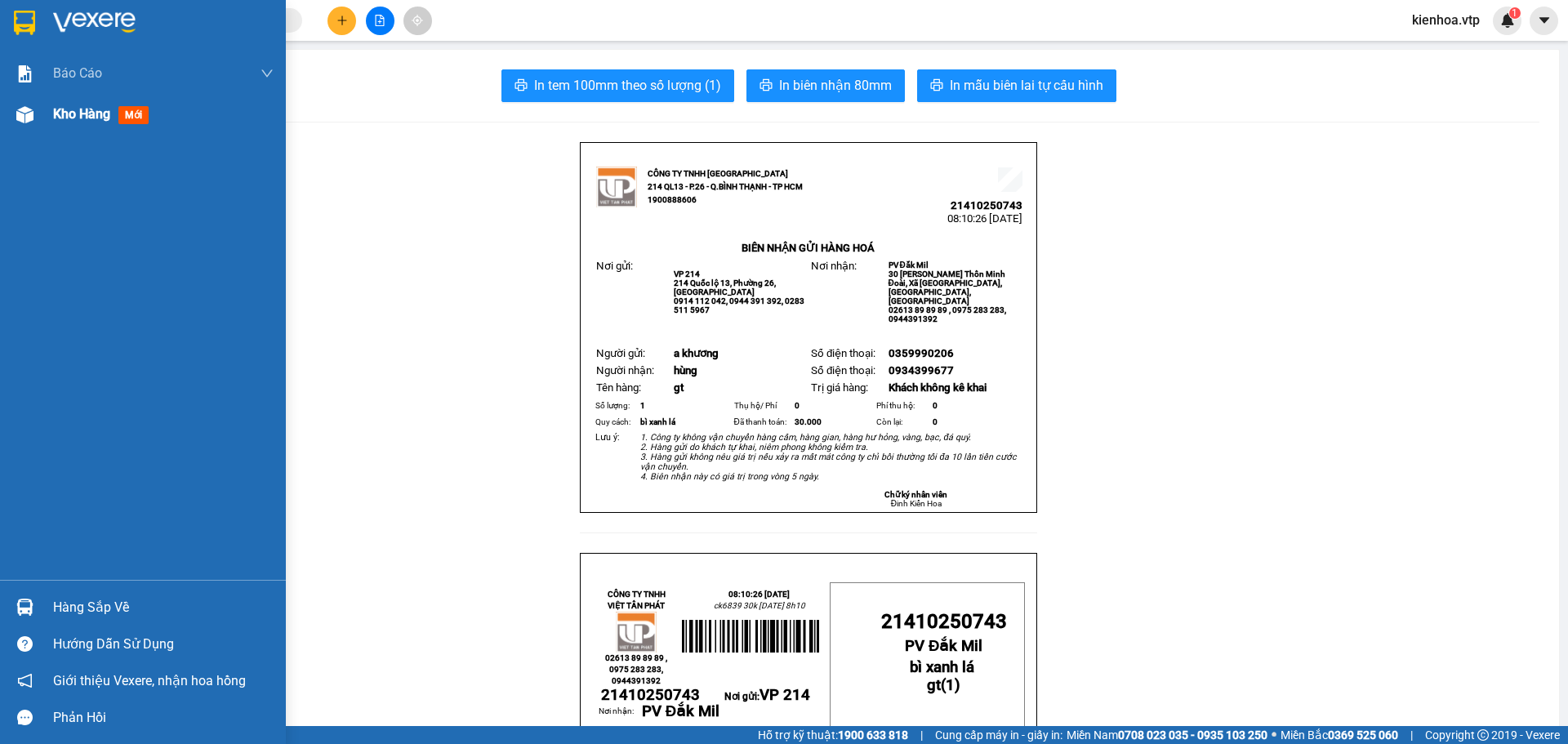
click at [82, 120] on span "Kho hàng" at bounding box center [82, 113] width 57 height 15
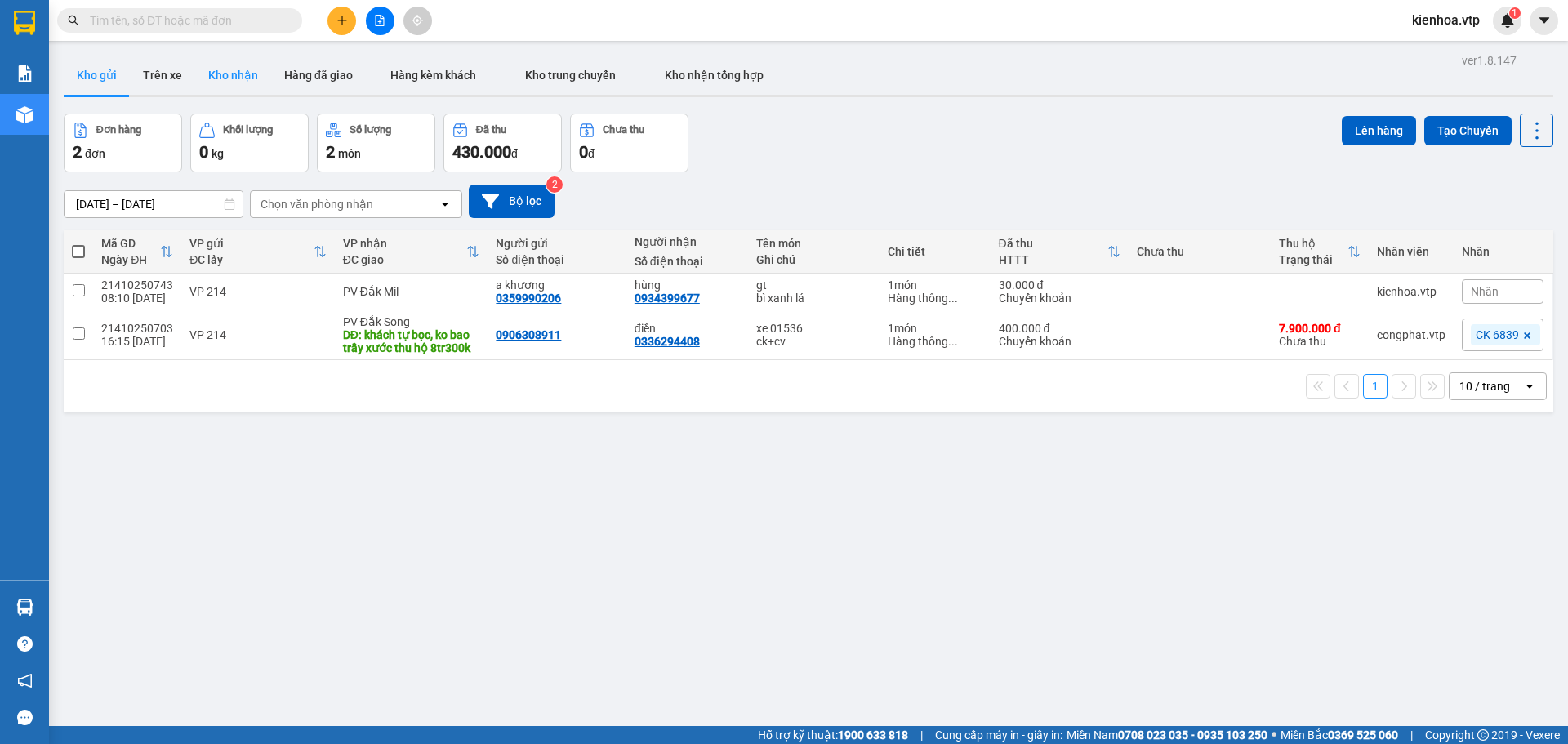
click at [214, 80] on button "Kho nhận" at bounding box center [232, 75] width 76 height 39
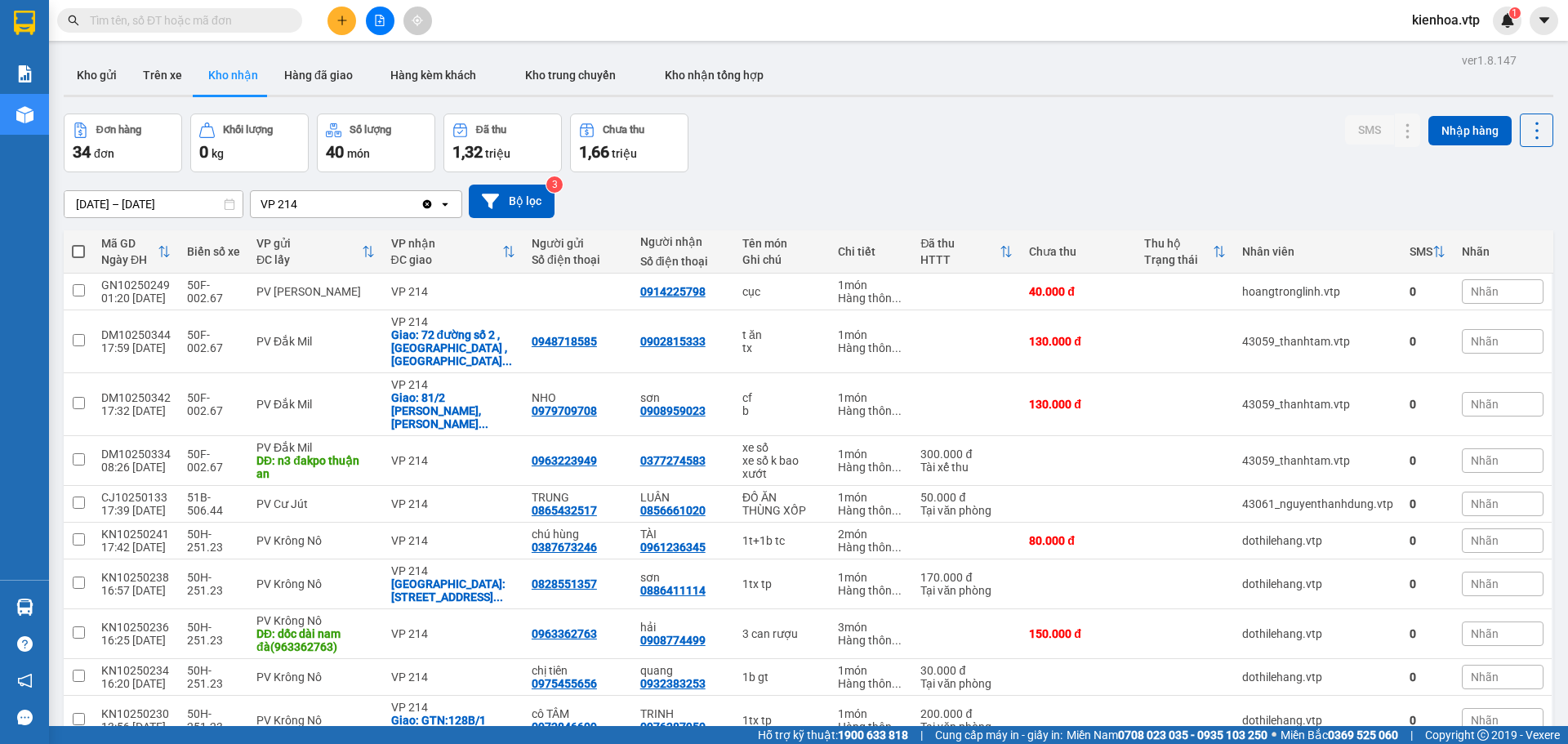
click at [811, 163] on div "Đơn hàng 34 đơn Khối lượng 0 kg Số lượng 40 món Đã thu 1,32 triệu Chưa thu 1,66…" at bounding box center [808, 143] width 1490 height 59
click at [839, 149] on div "Đơn hàng 34 đơn Khối lượng 0 kg Số lượng 40 món Đã thu 1,32 triệu Chưa thu 1,66…" at bounding box center [808, 143] width 1490 height 59
click at [844, 167] on div "Đơn hàng 34 đơn Khối lượng 0 kg Số lượng 40 món Đã thu 1,32 triệu Chưa thu 1,66…" at bounding box center [808, 143] width 1490 height 59
click at [847, 168] on div "Đơn hàng 34 đơn Khối lượng 0 kg Số lượng 40 món Đã thu 1,32 triệu Chưa thu 1,66…" at bounding box center [808, 143] width 1490 height 59
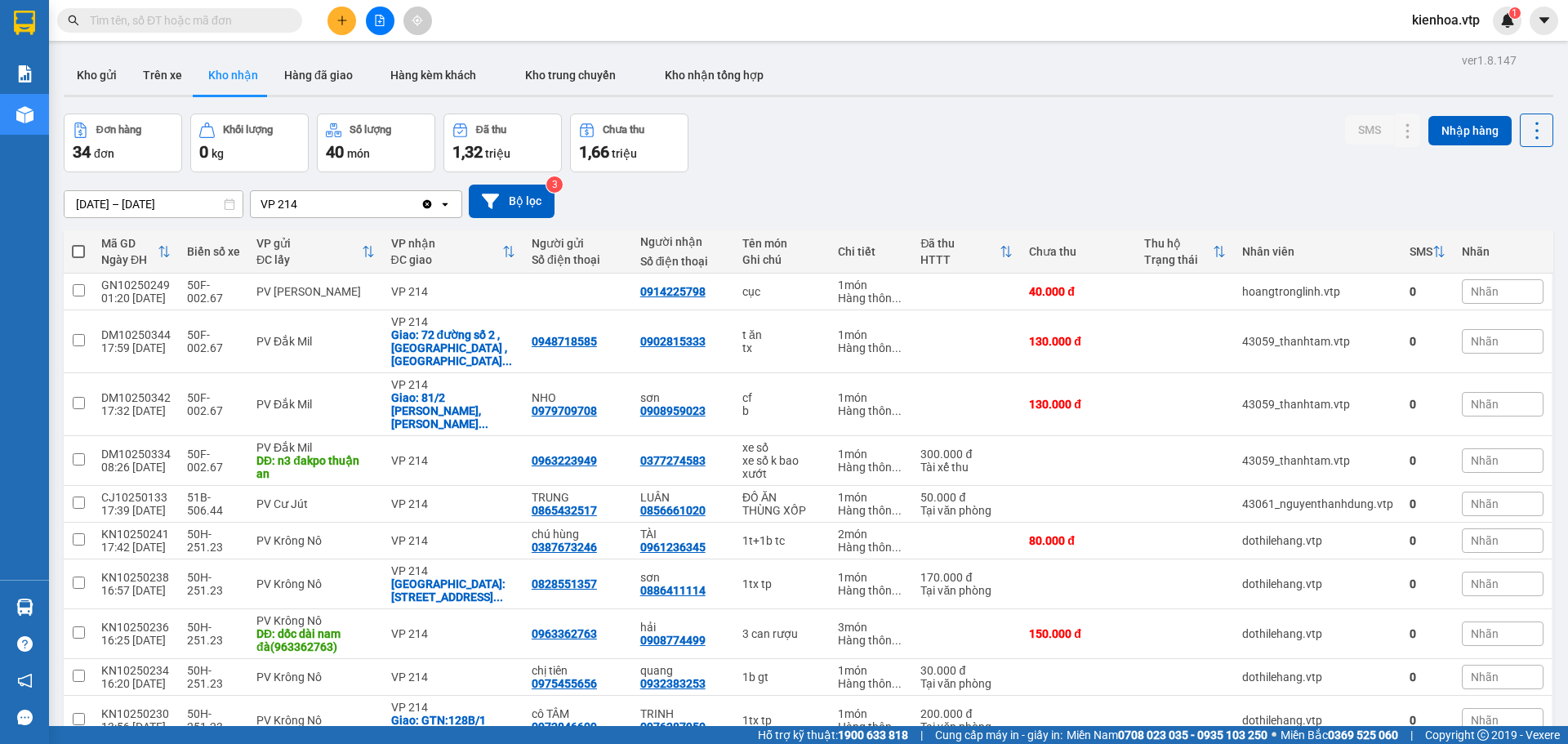
click at [792, 159] on div "Đơn hàng 34 đơn Khối lượng 0 kg Số lượng 40 món Đã thu 1,32 triệu Chưa thu 1,66…" at bounding box center [808, 143] width 1490 height 59
click at [1510, 14] on sup "1" at bounding box center [1515, 12] width 12 height 12
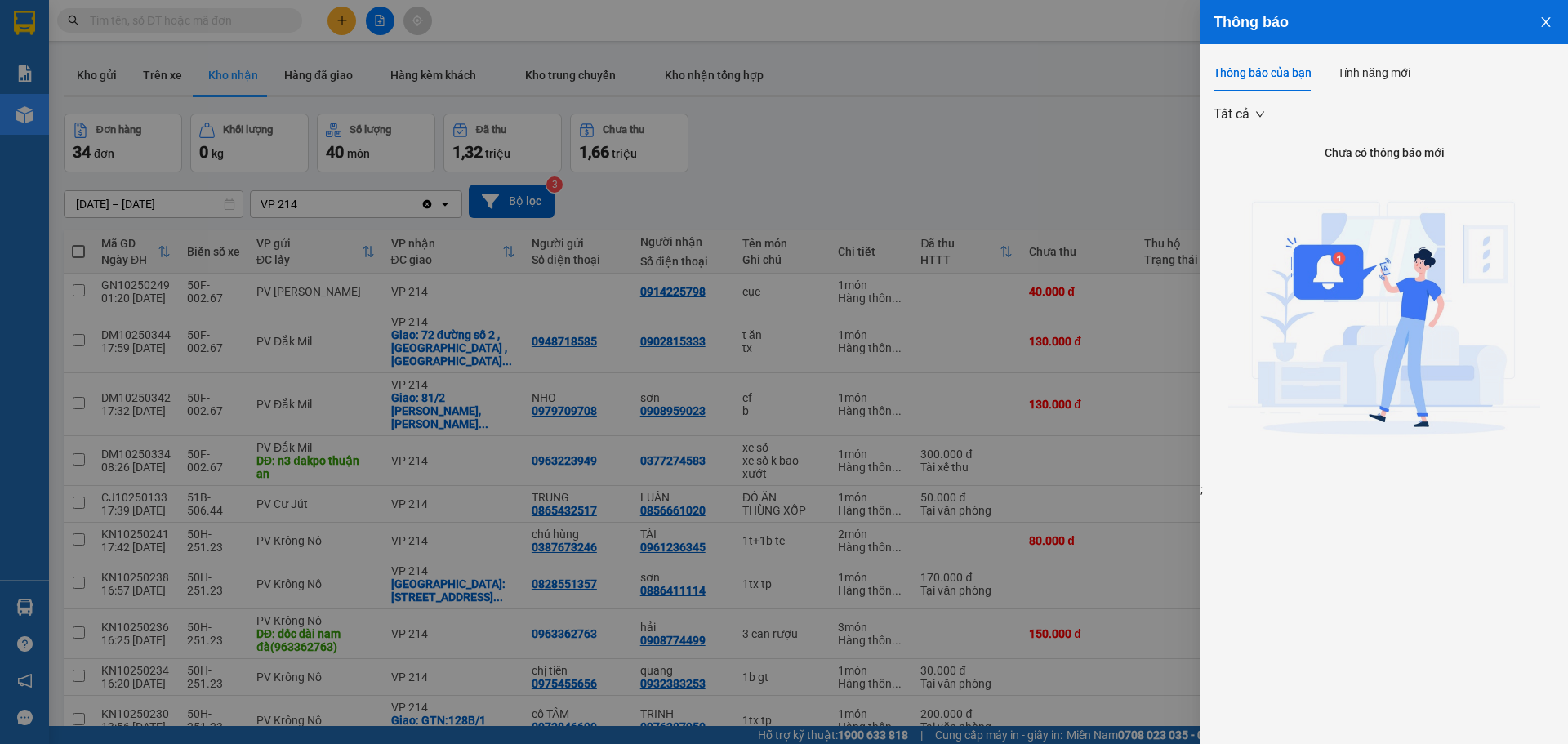
click at [1411, 74] on div "Thông báo của bạn Tính năng mới" at bounding box center [1384, 73] width 342 height 37
click at [1395, 74] on div "Tính năng mới" at bounding box center [1374, 73] width 73 height 18
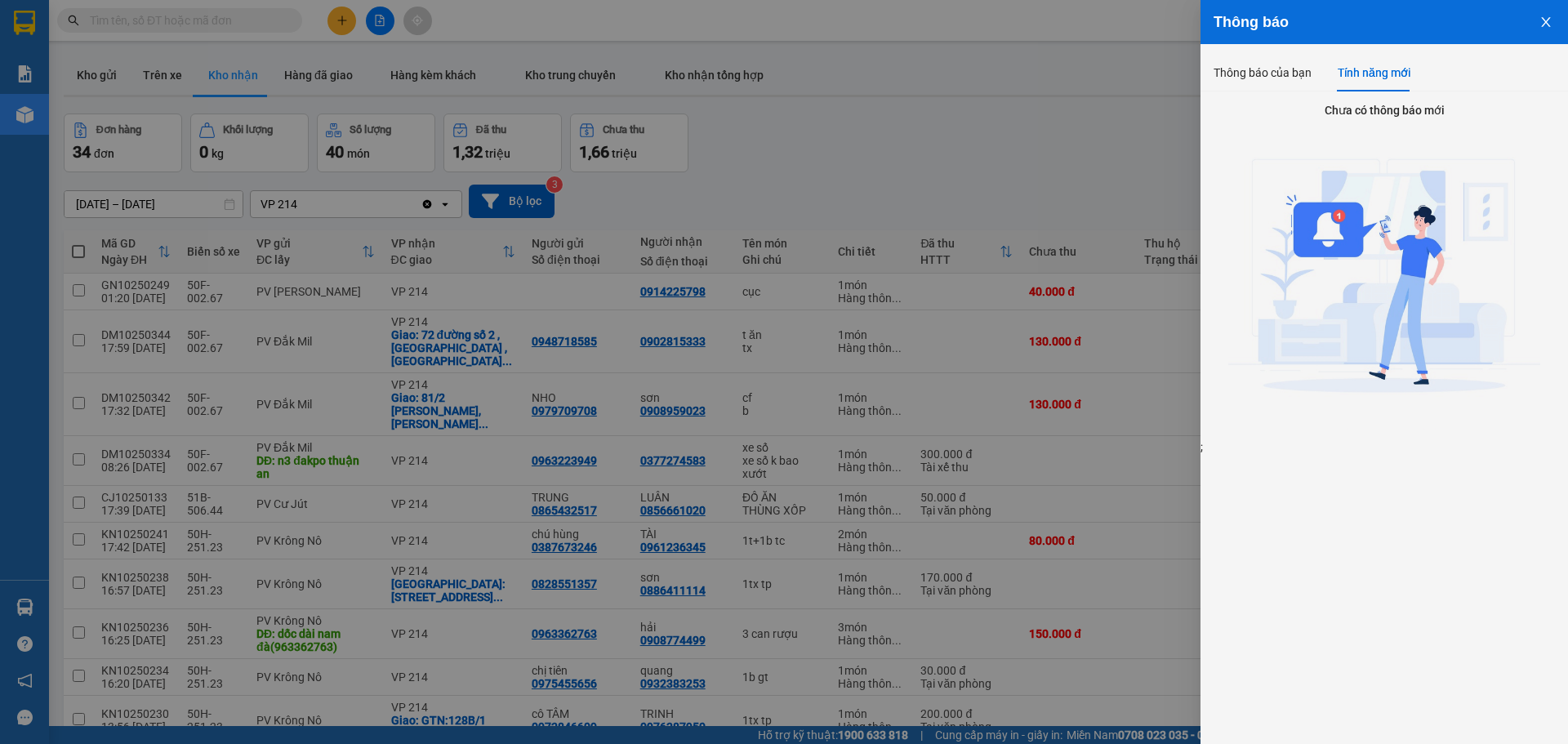
click at [1549, 25] on icon "close" at bounding box center [1546, 21] width 13 height 13
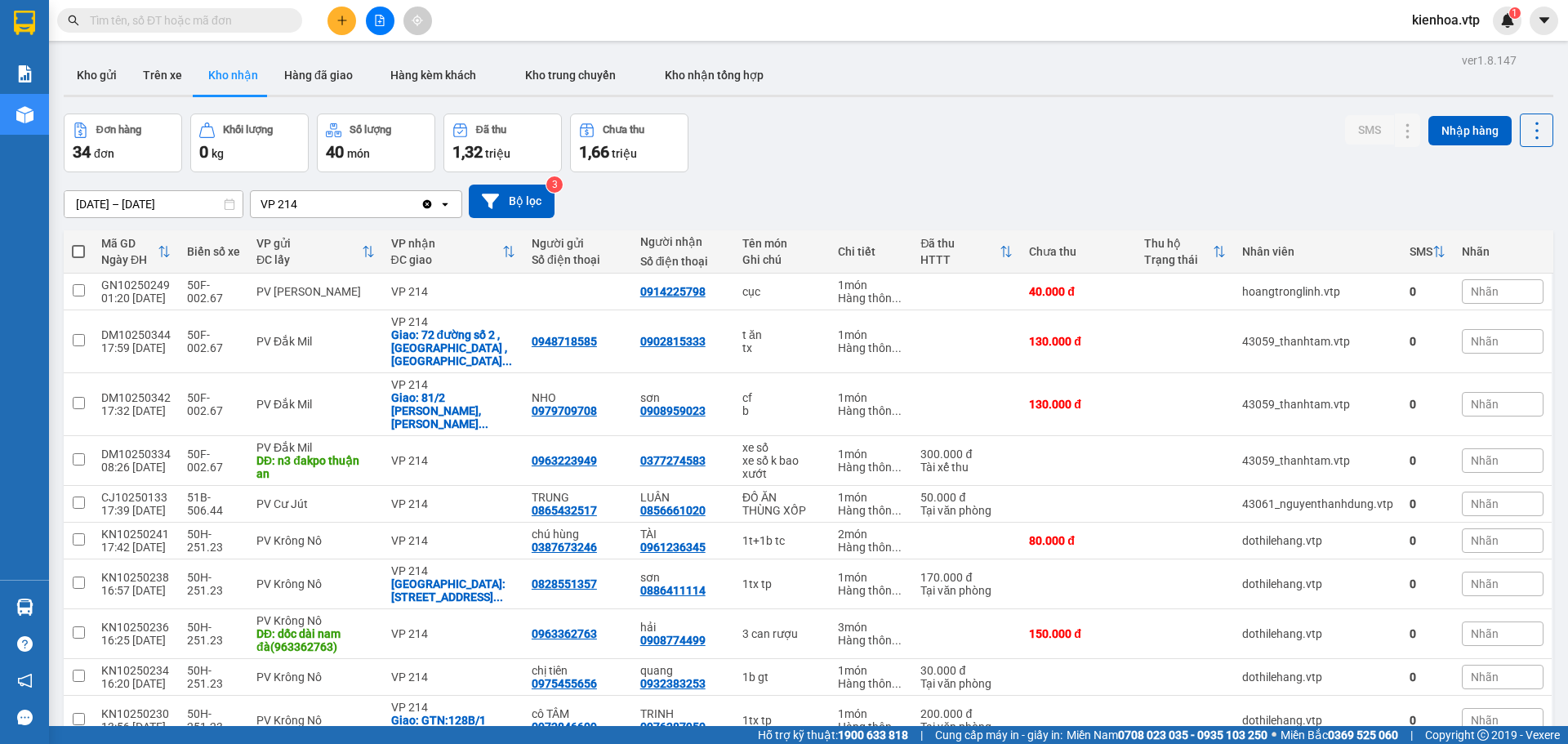
click at [633, 215] on div "[DATE] – [DATE] Press the down arrow key to interact with the calendar and sele…" at bounding box center [808, 201] width 1490 height 34
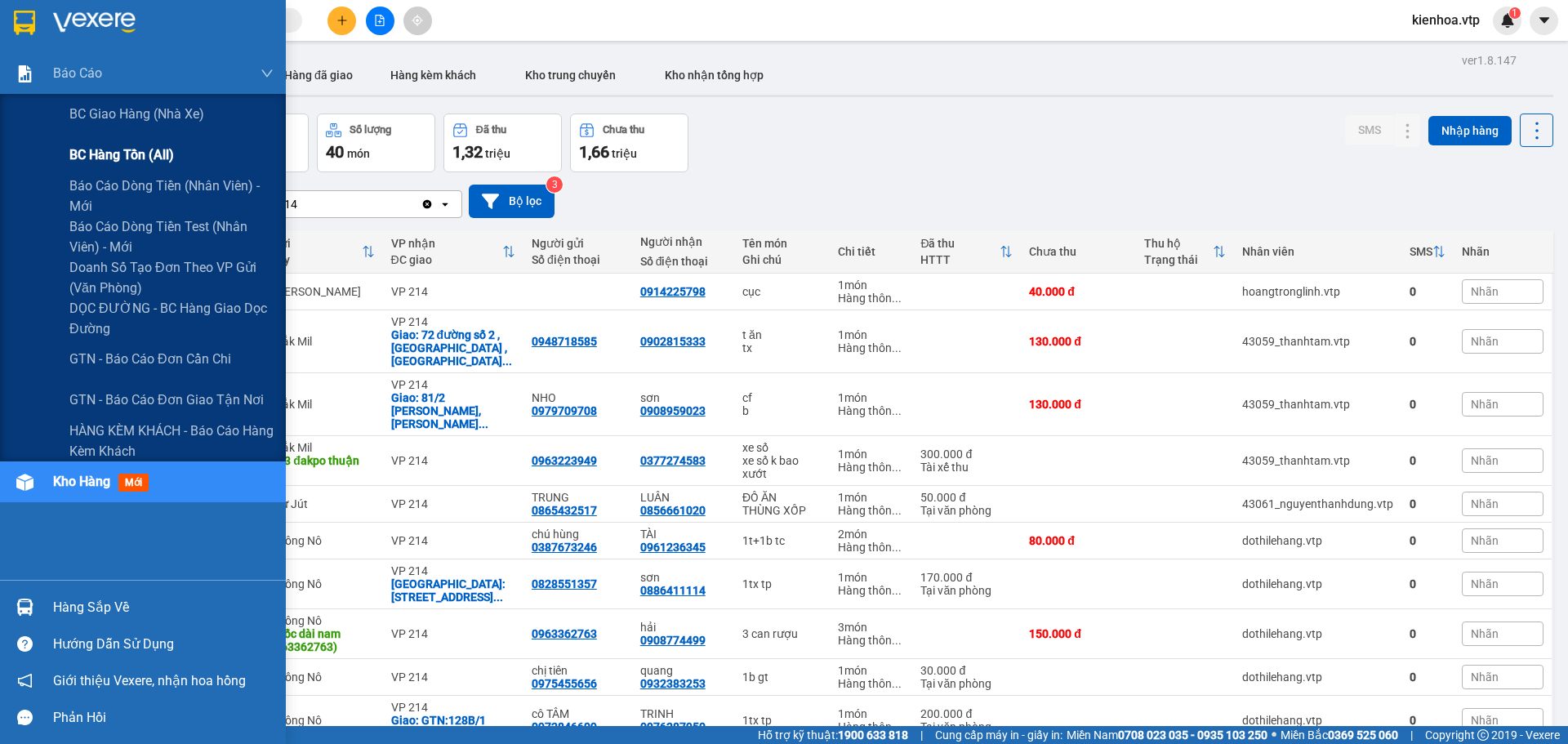
click at [177, 159] on div "BC hàng tồn (all)" at bounding box center [172, 155] width 205 height 41
